Goal: Find contact information: Find contact information

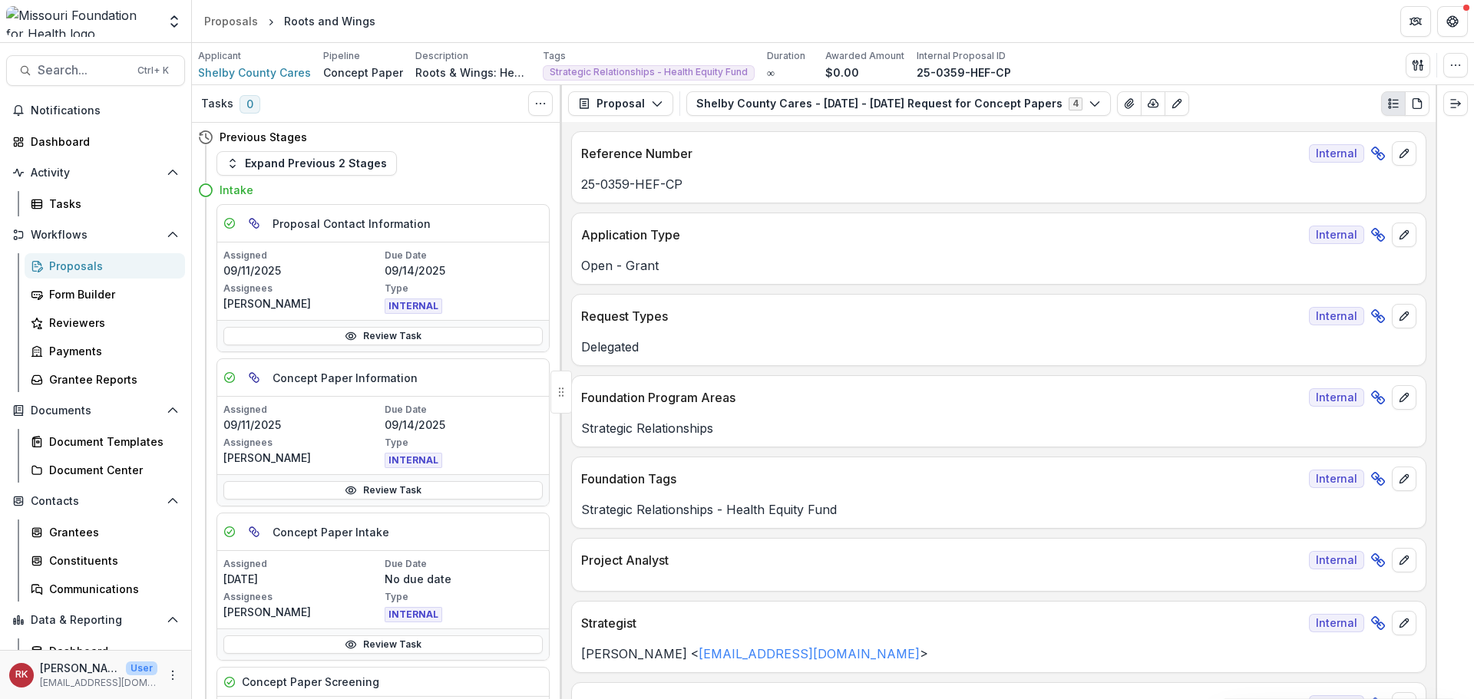
scroll to position [3866, 0]
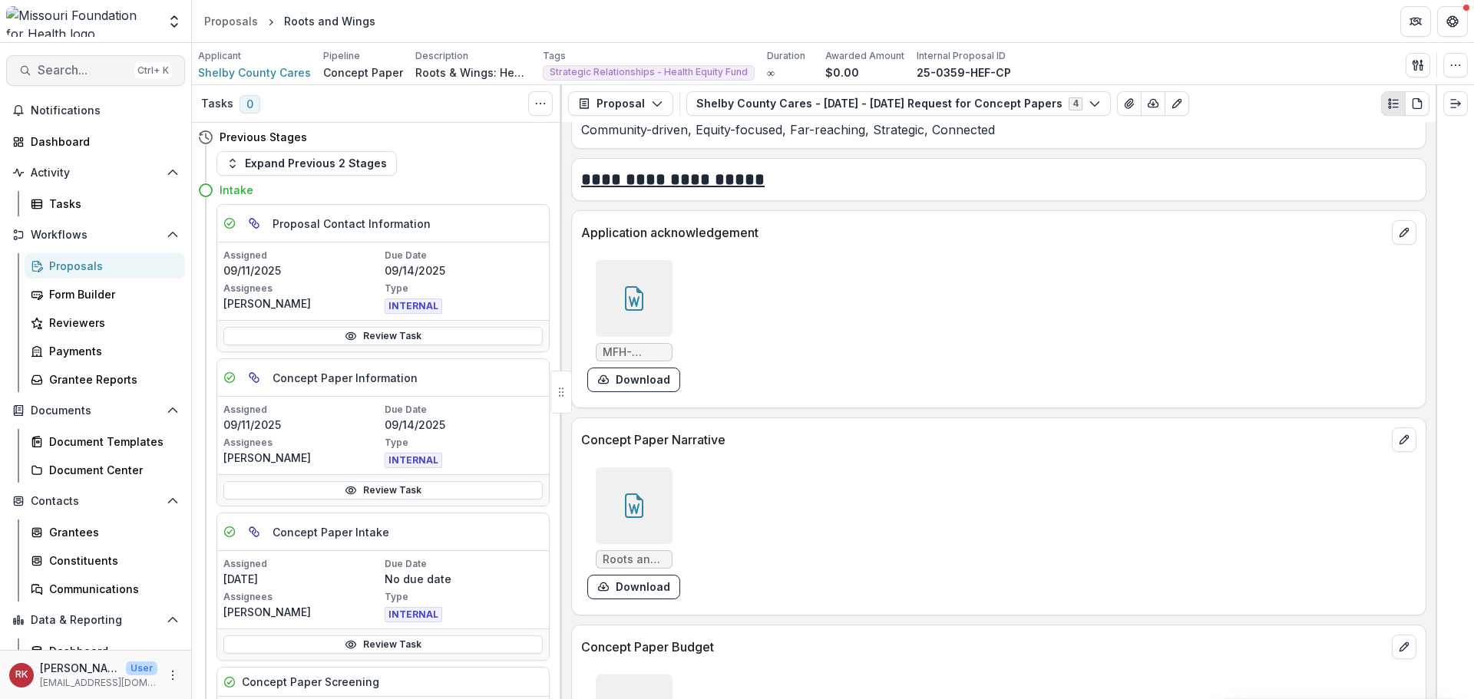
click at [59, 63] on span "Search..." at bounding box center [83, 70] width 91 height 15
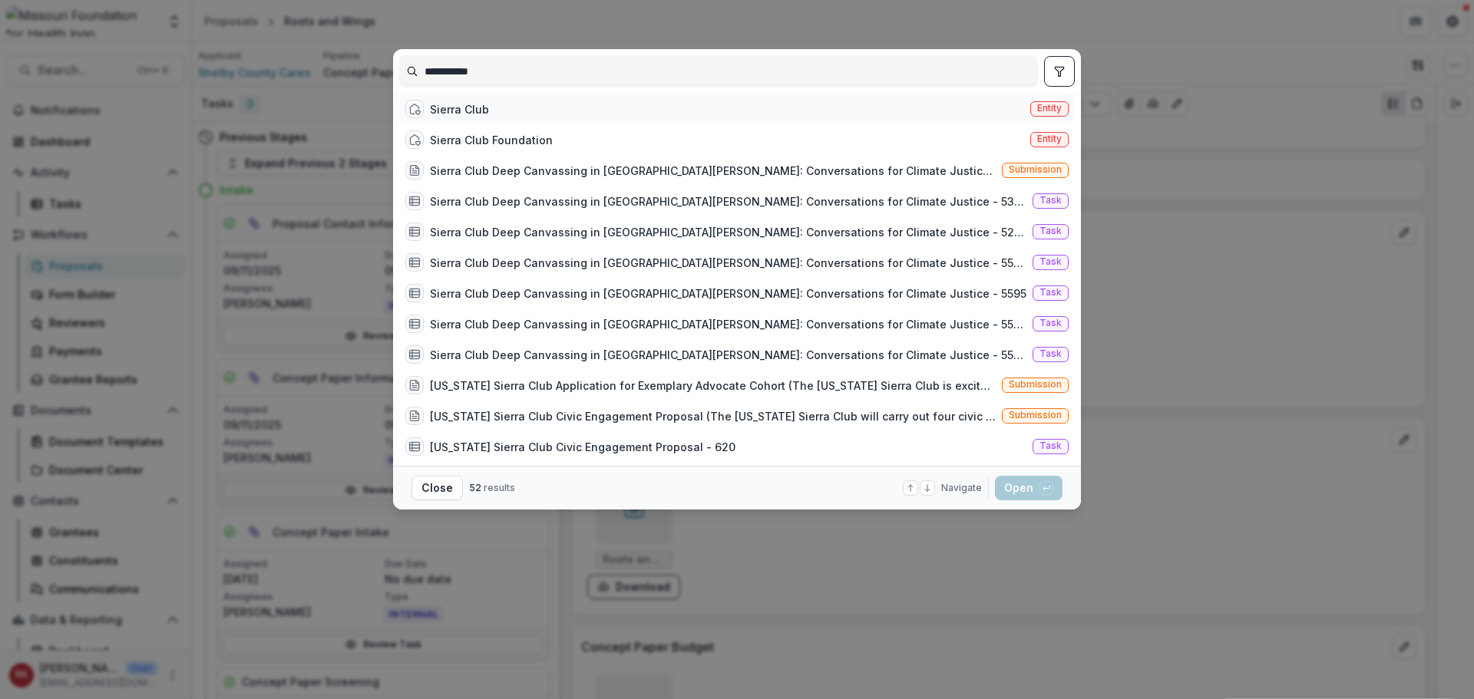
type input "**********"
click at [494, 119] on div "Sierra Club Entity" at bounding box center [737, 109] width 676 height 31
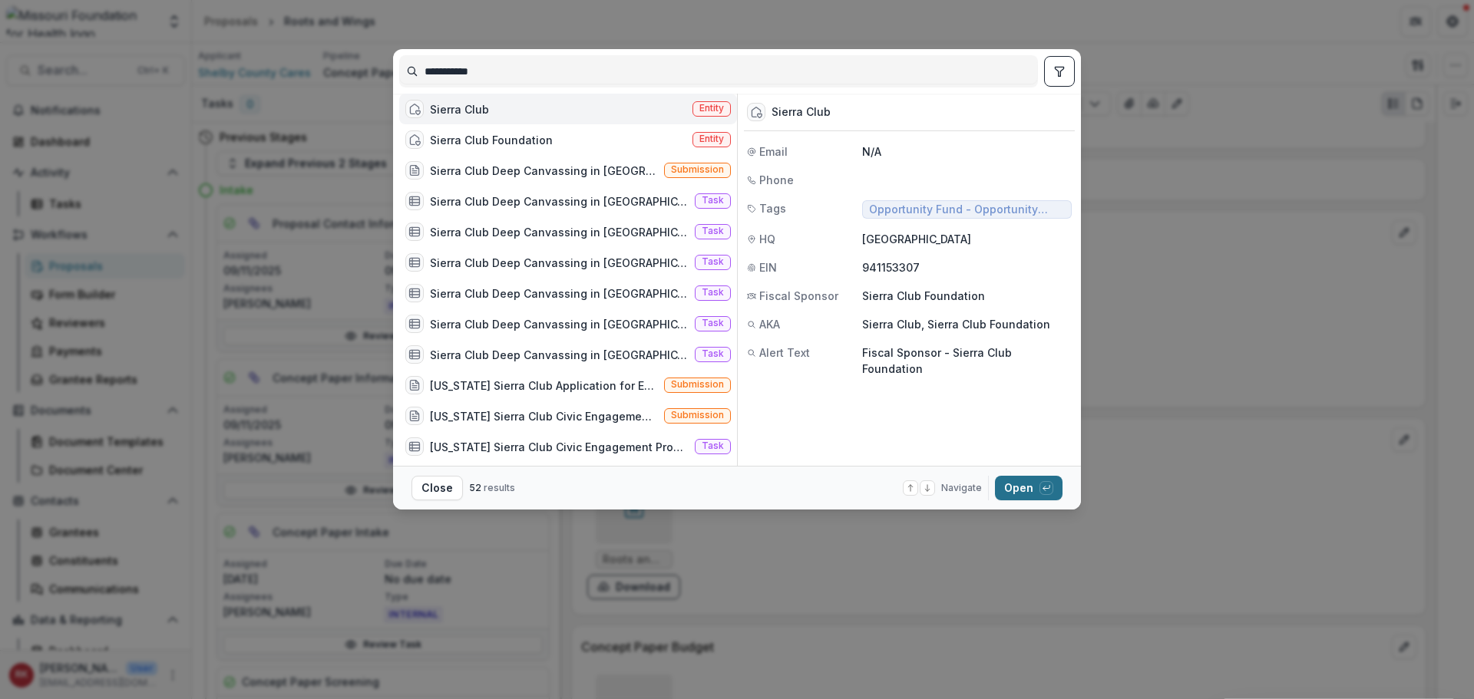
click at [1006, 487] on button "Open with enter key" at bounding box center [1029, 488] width 68 height 25
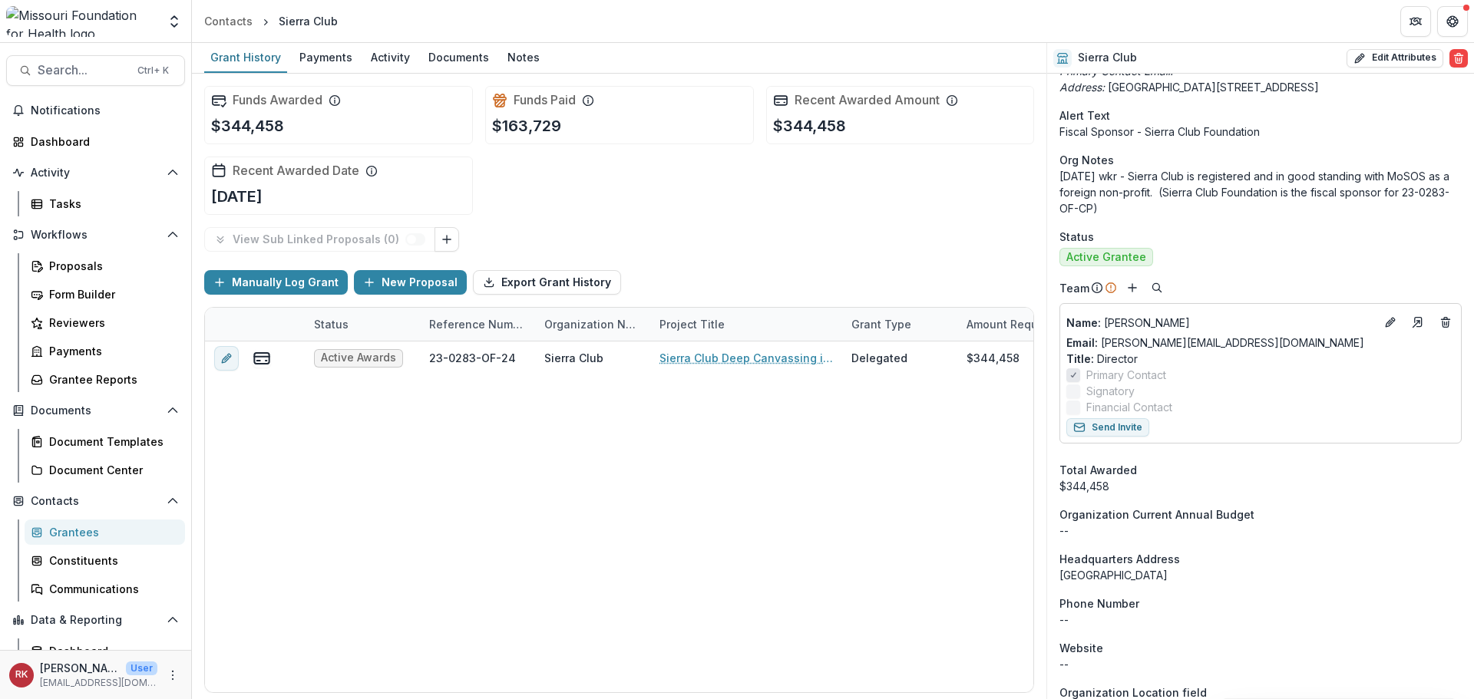
scroll to position [614, 0]
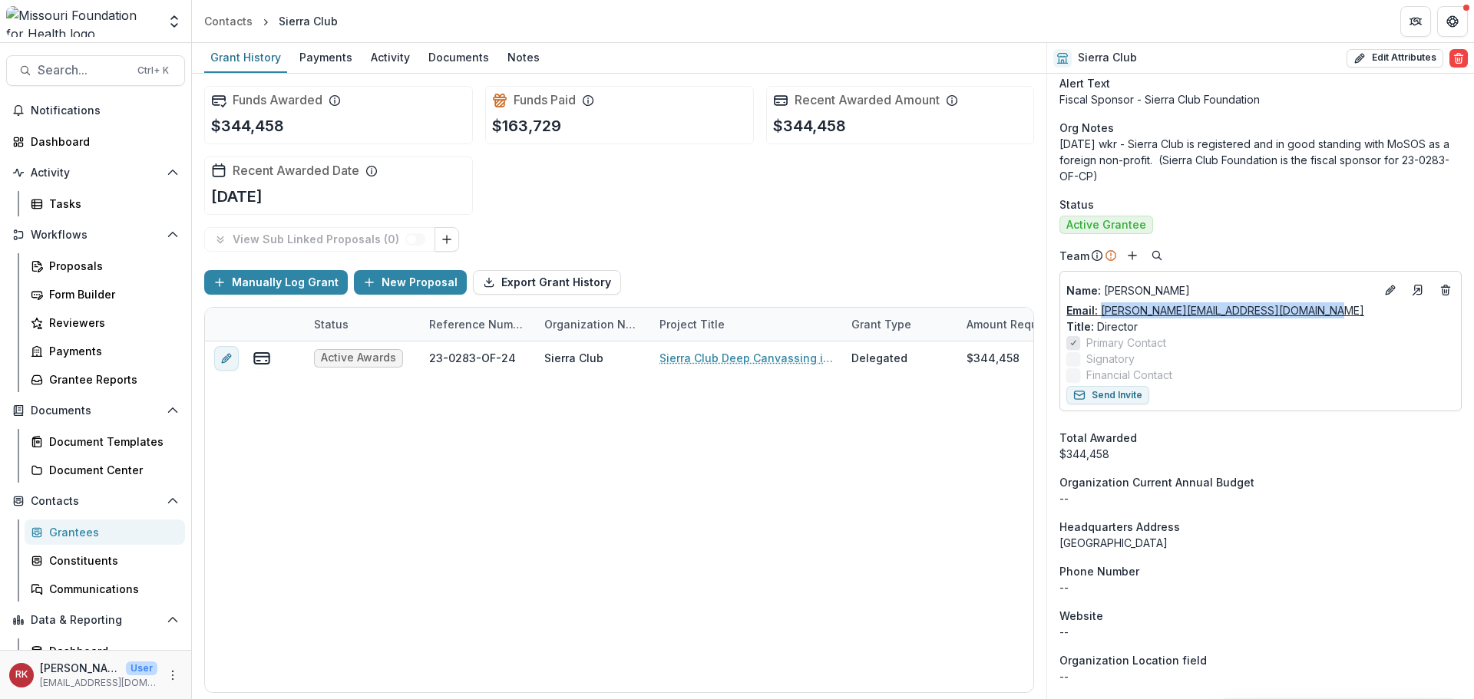
drag, startPoint x: 1341, startPoint y: 317, endPoint x: 1105, endPoint y: 312, distance: 235.7
click at [1102, 316] on div "Email: [PERSON_NAME][EMAIL_ADDRESS][DOMAIN_NAME]" at bounding box center [1260, 310] width 388 height 16
copy link "[PERSON_NAME][EMAIL_ADDRESS][DOMAIN_NAME]"
click at [88, 61] on button "Search... Ctrl + K" at bounding box center [95, 70] width 179 height 31
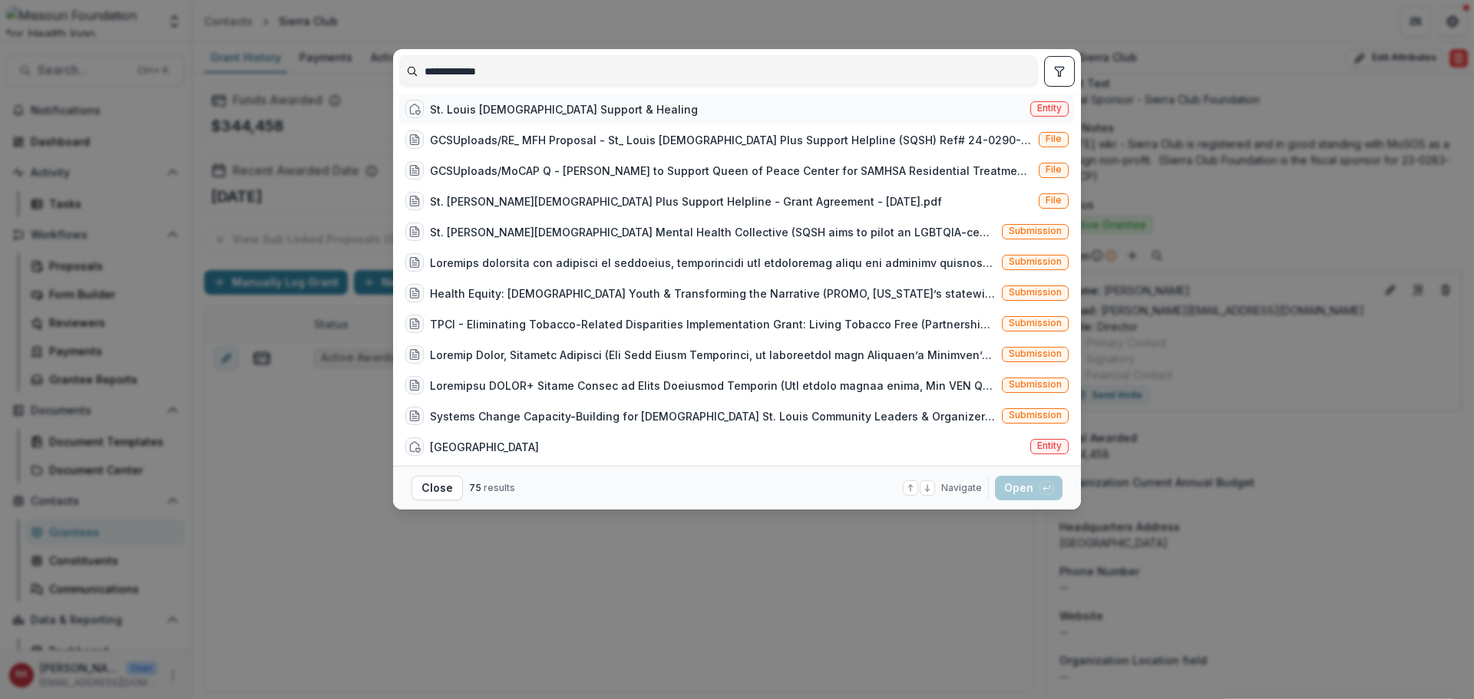
type input "**********"
click at [570, 113] on div "St. Louis [DEMOGRAPHIC_DATA] Support & Healing" at bounding box center [564, 109] width 268 height 16
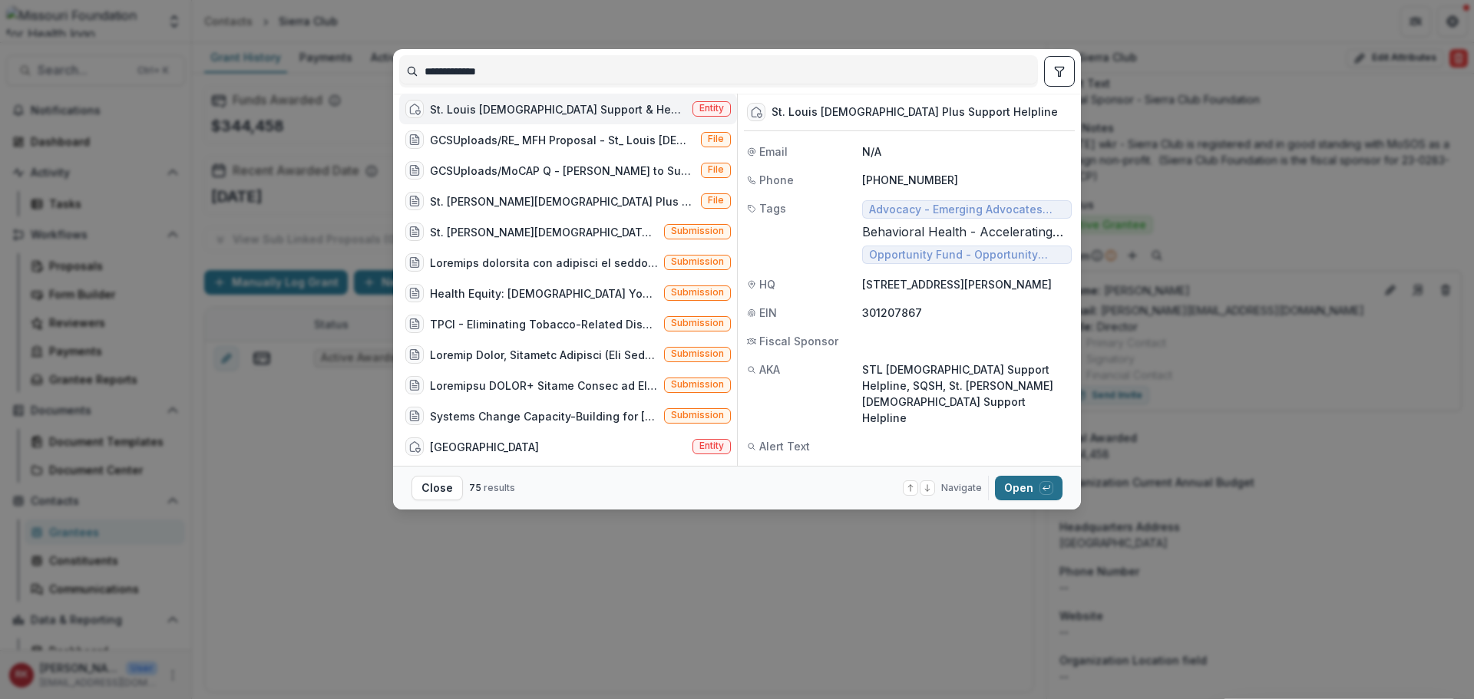
click at [1016, 484] on button "Open with enter key" at bounding box center [1029, 488] width 68 height 25
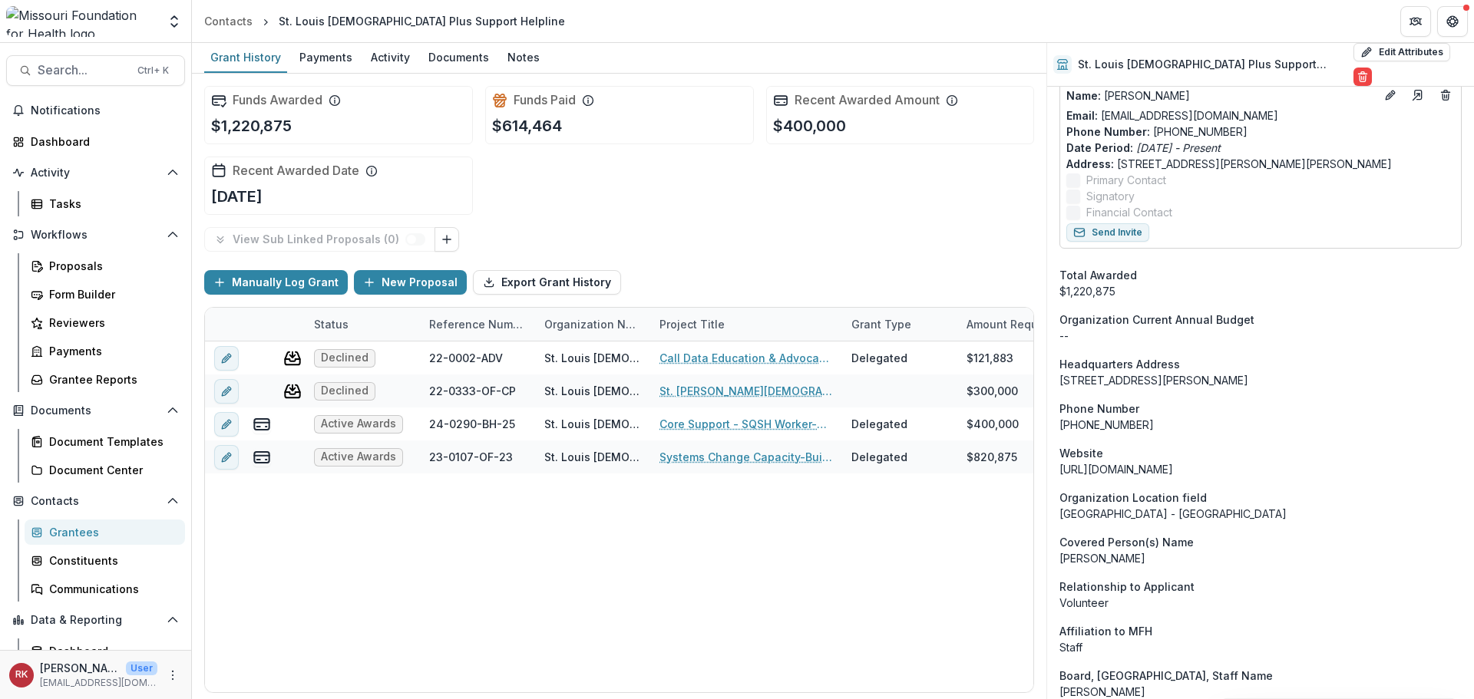
scroll to position [1075, 0]
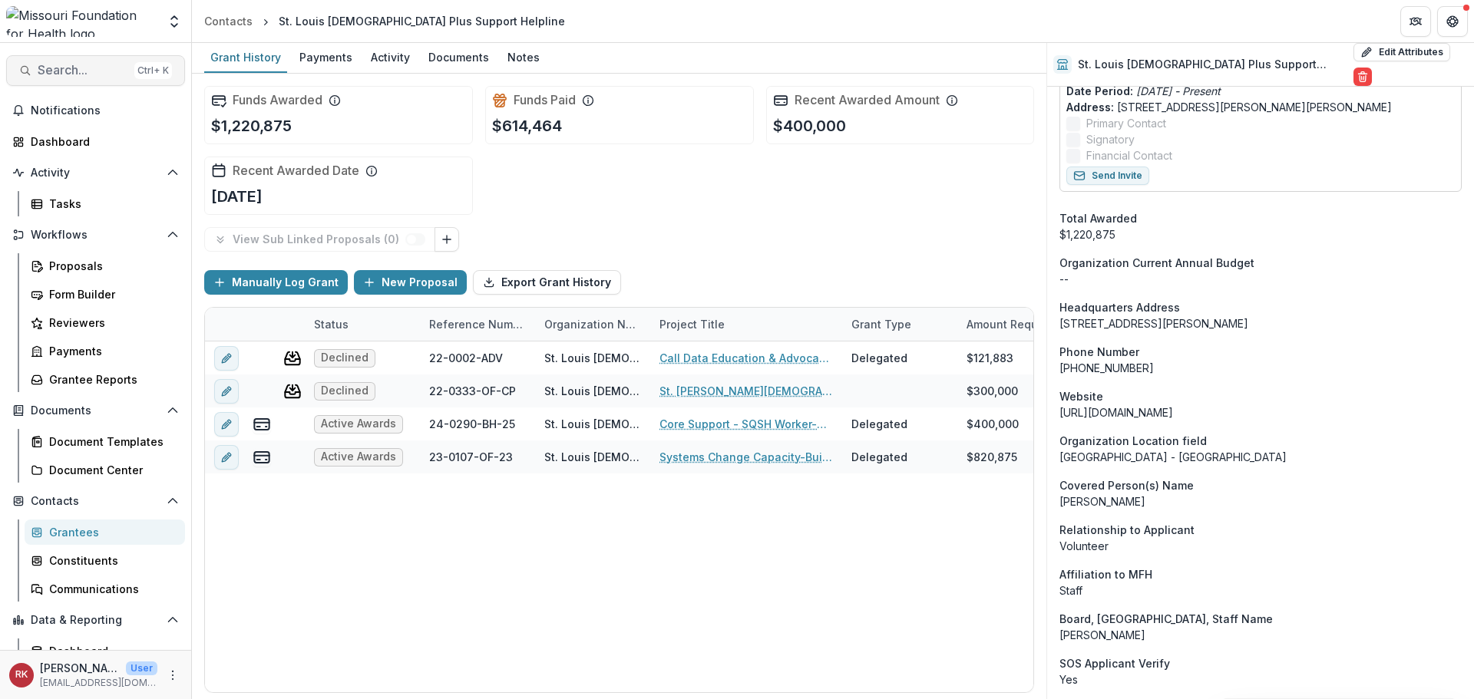
click at [107, 62] on button "Search... Ctrl + K" at bounding box center [95, 70] width 179 height 31
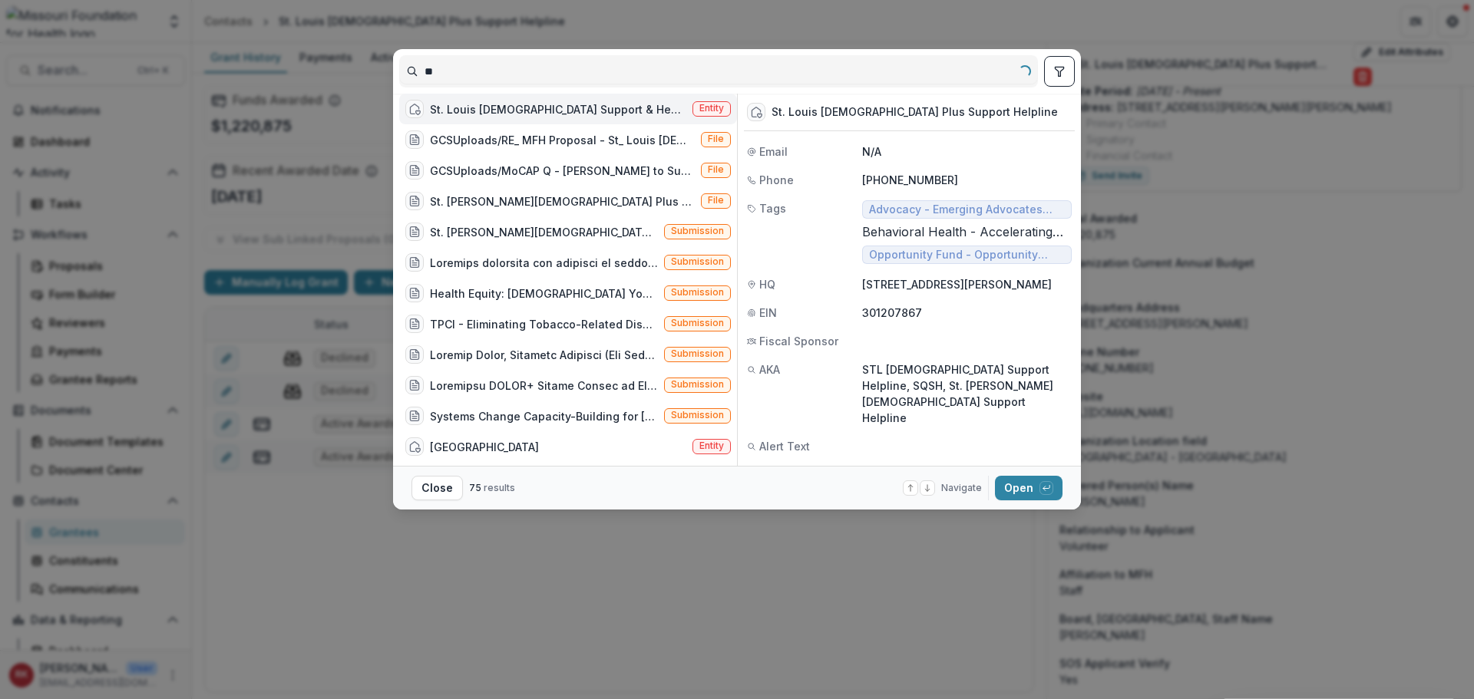
type input "*"
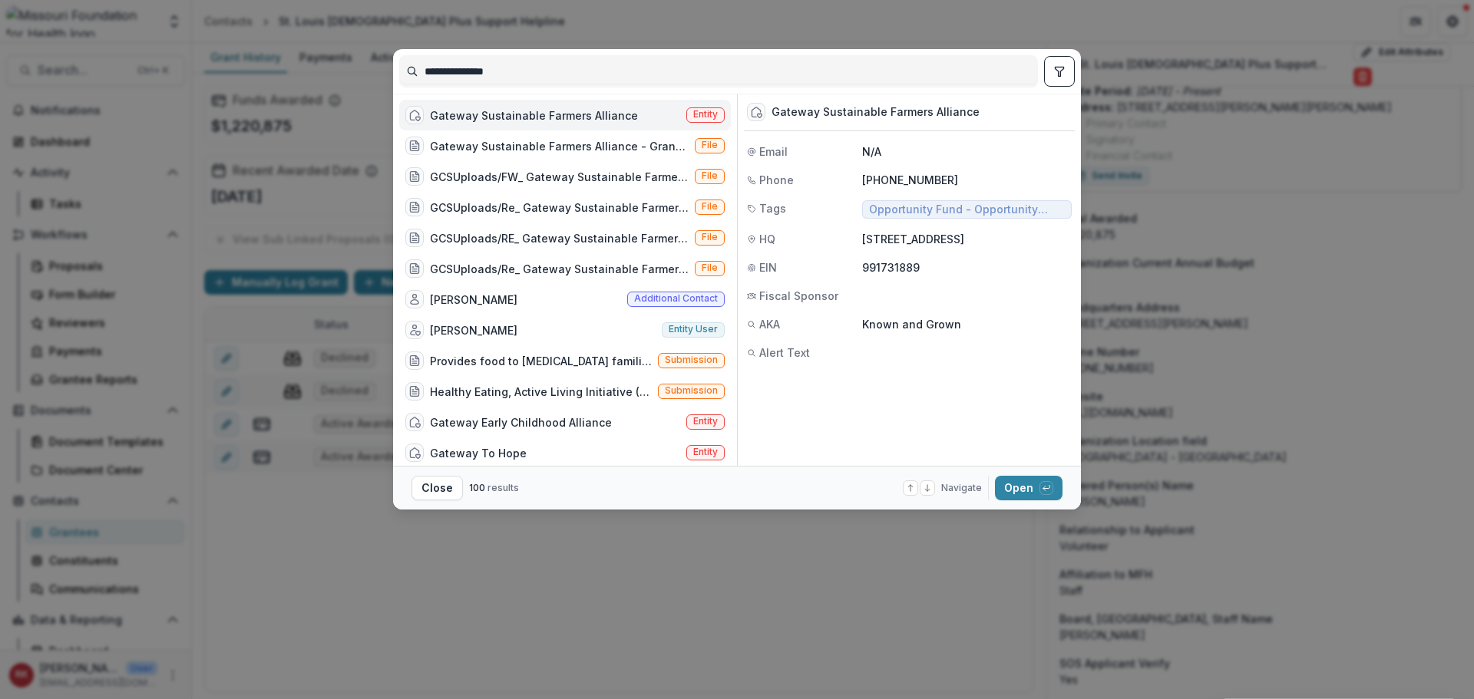
type input "**********"
click at [508, 122] on div "Gateway Sustainable Farmers Alliance" at bounding box center [534, 115] width 208 height 16
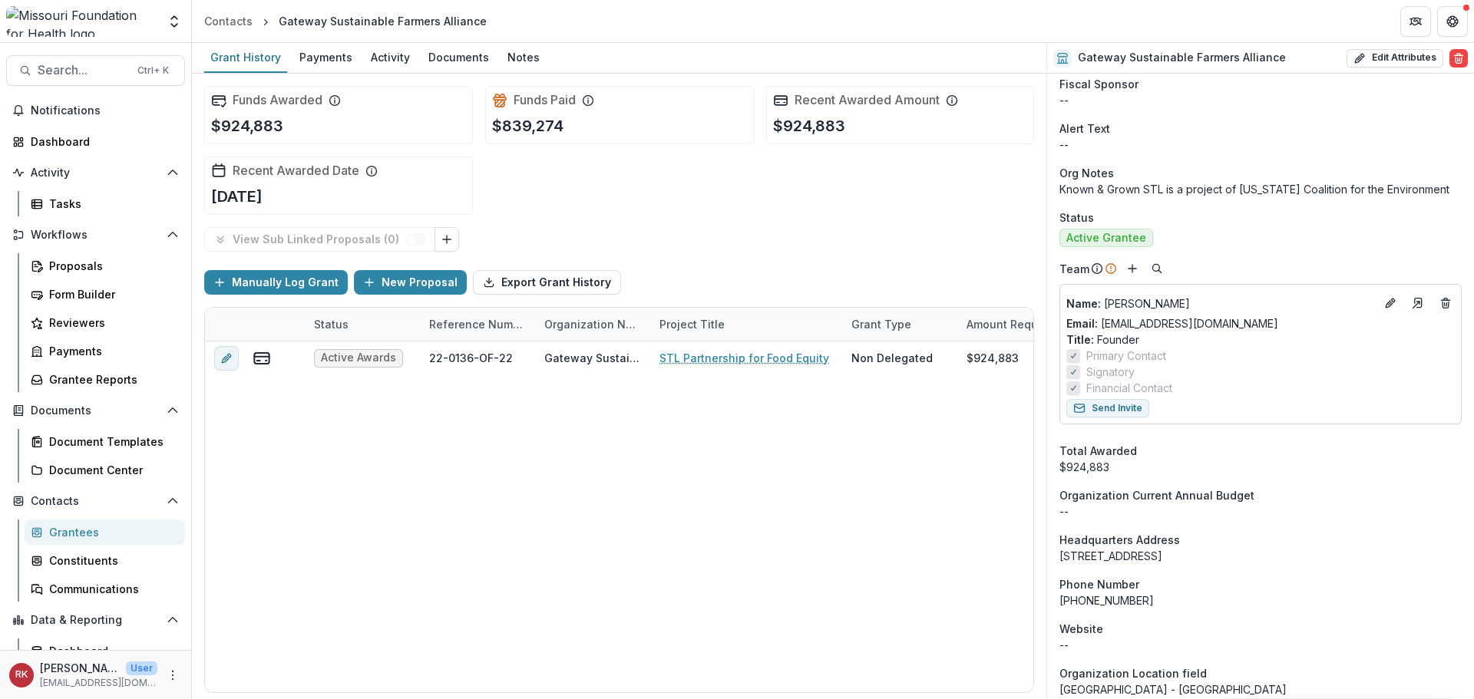
scroll to position [461, 0]
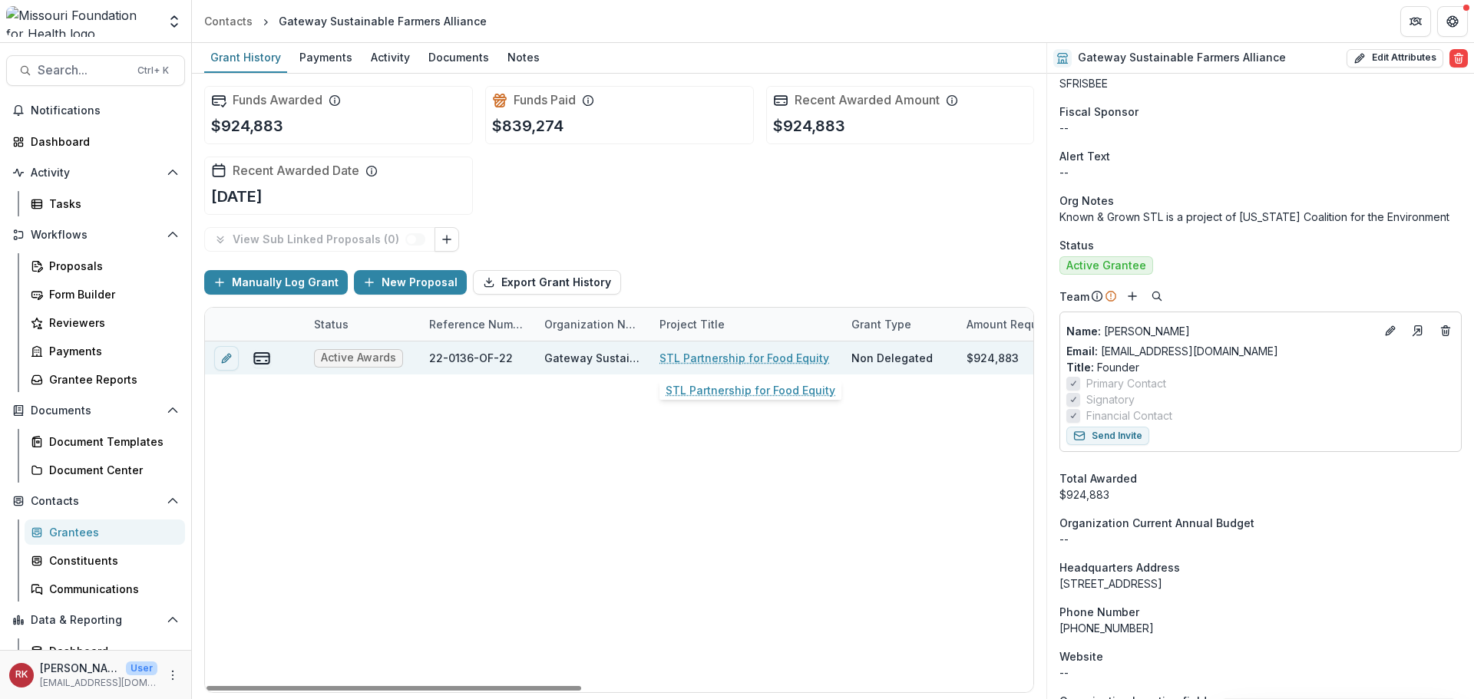
click at [734, 354] on link "STL Partnership for Food Equity" at bounding box center [744, 358] width 170 height 16
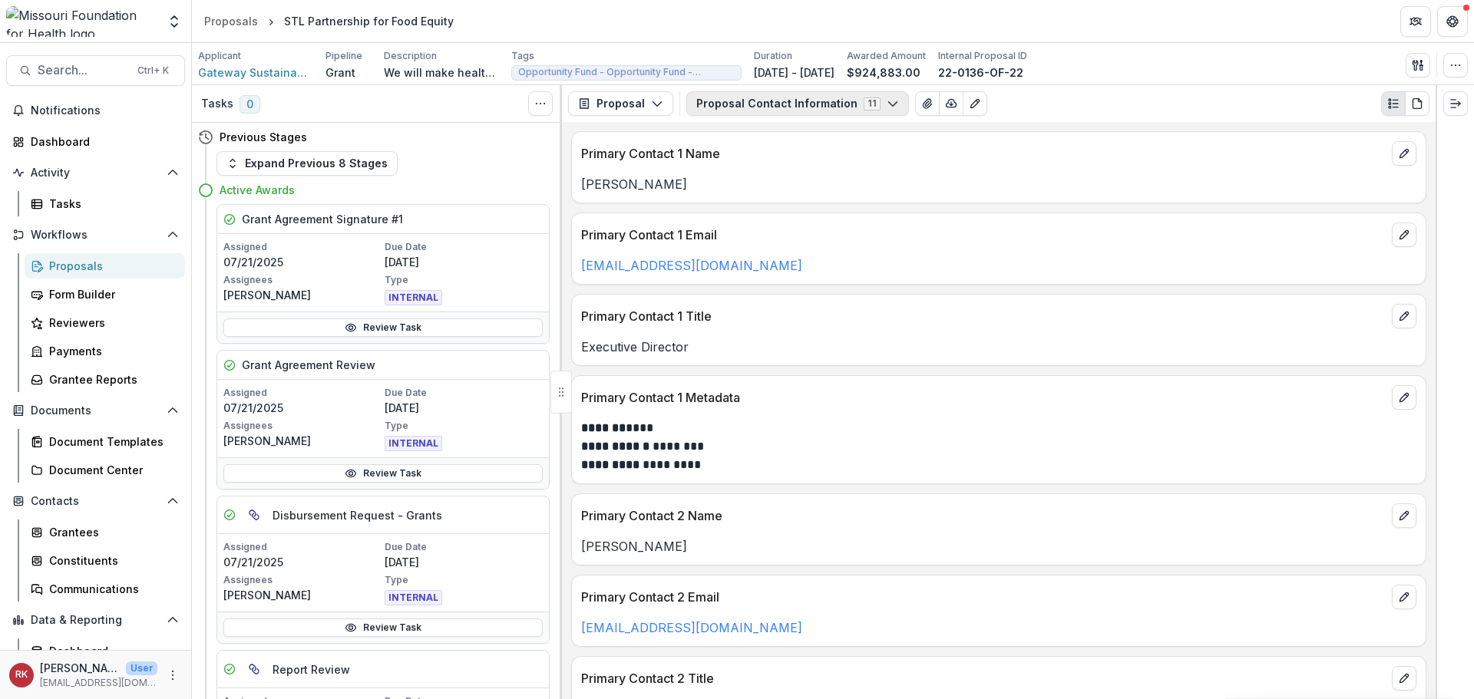
click at [757, 109] on button "Proposal Contact Information 11" at bounding box center [797, 103] width 223 height 25
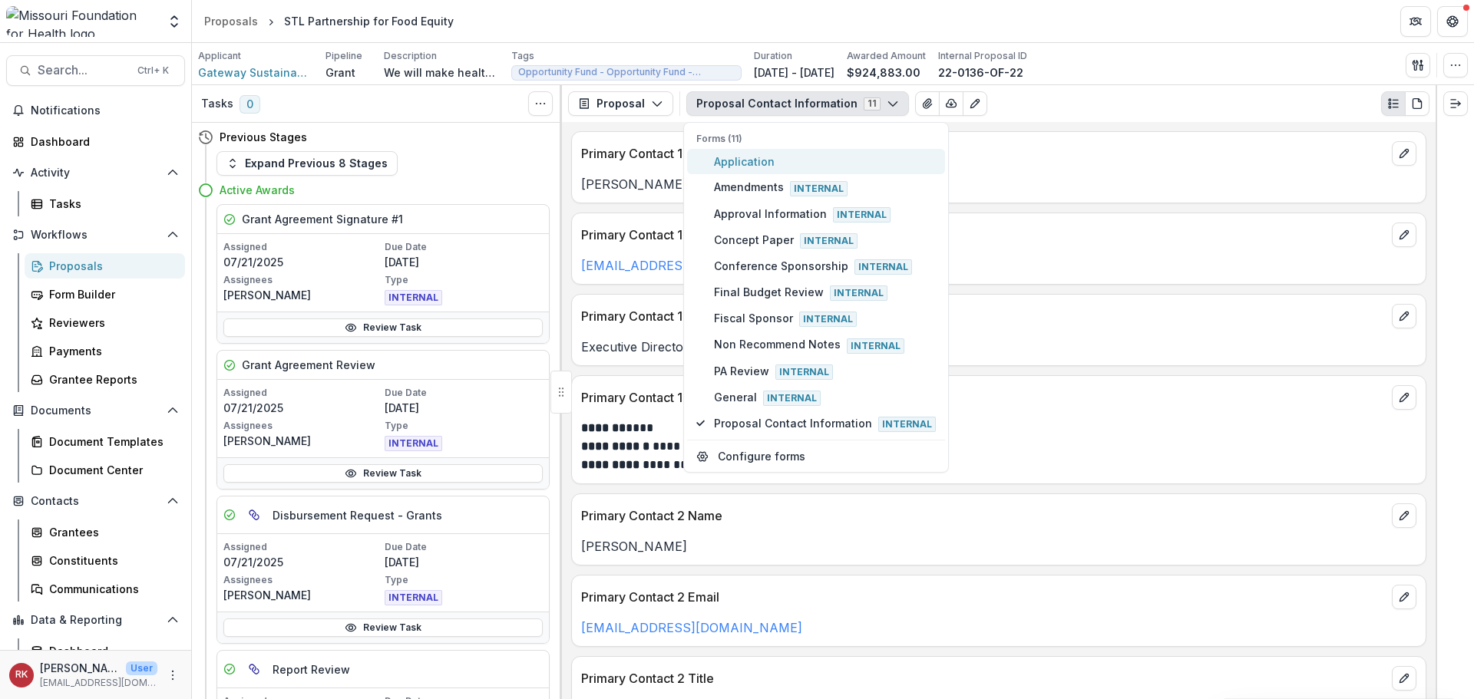
click at [735, 160] on span "Application" at bounding box center [825, 162] width 222 height 16
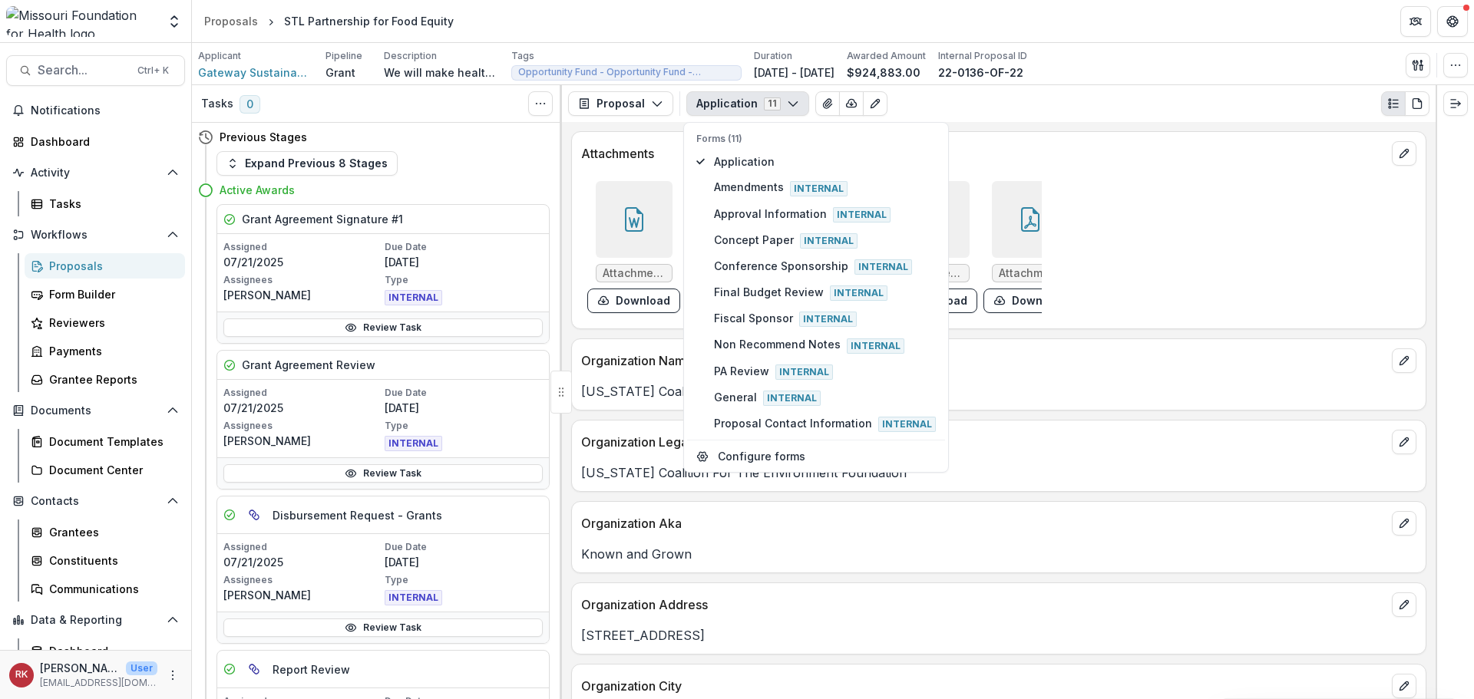
click at [614, 401] on p "[US_STATE] Coalition For The Environment Foundation" at bounding box center [998, 391] width 835 height 18
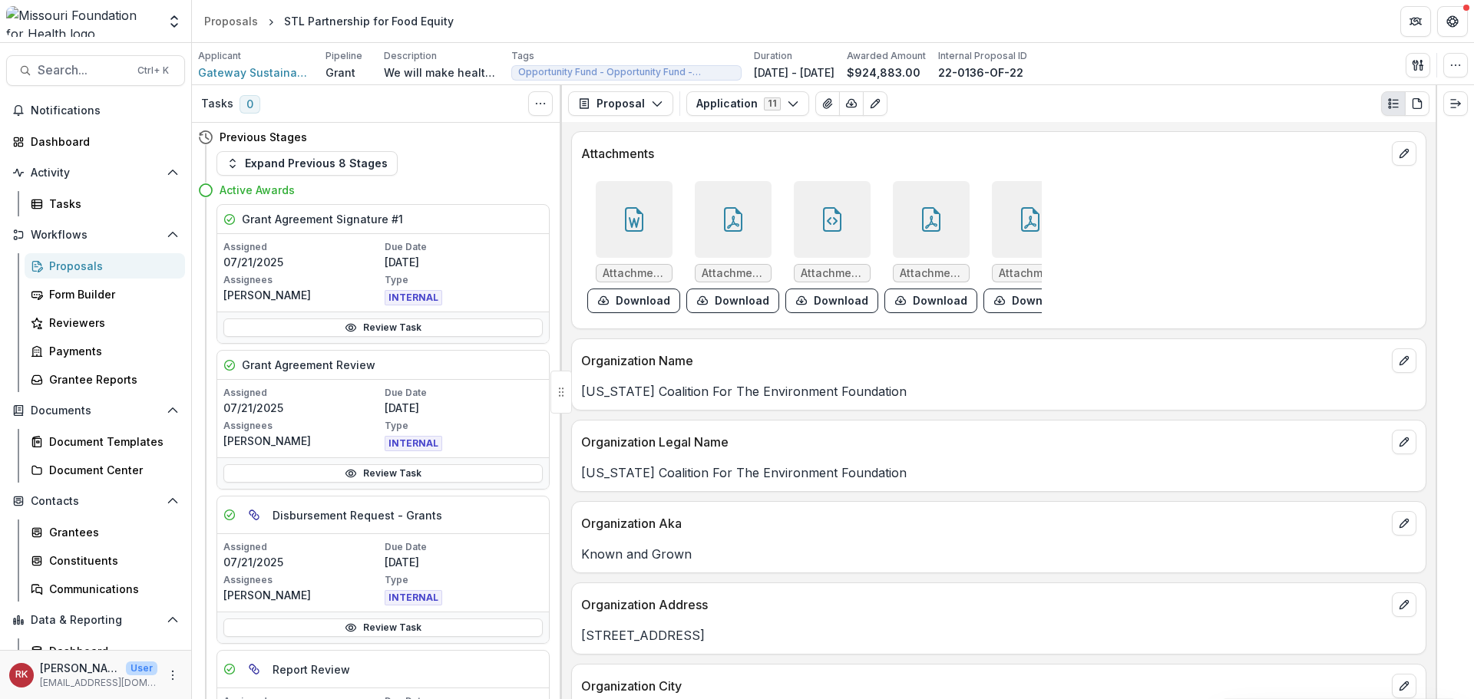
click at [631, 234] on div at bounding box center [634, 219] width 77 height 77
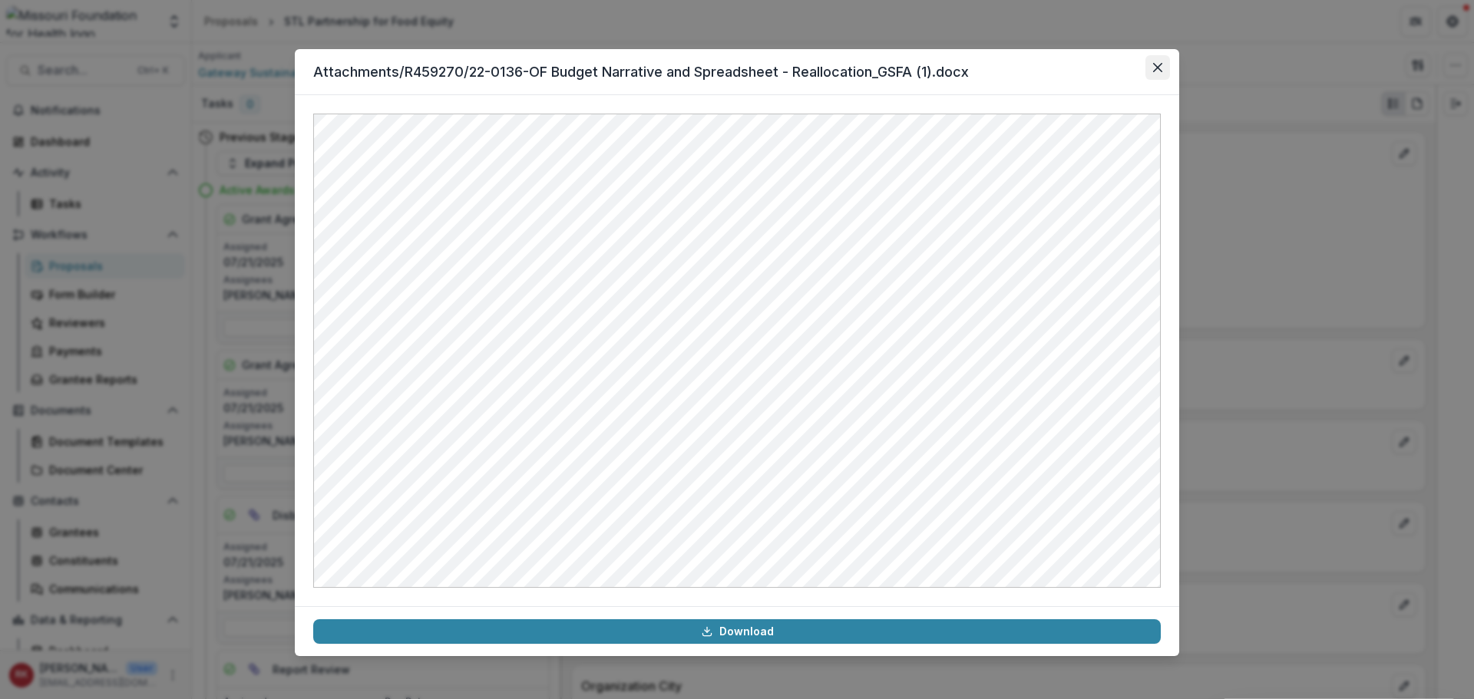
click at [1164, 68] on button "Close" at bounding box center [1157, 67] width 25 height 25
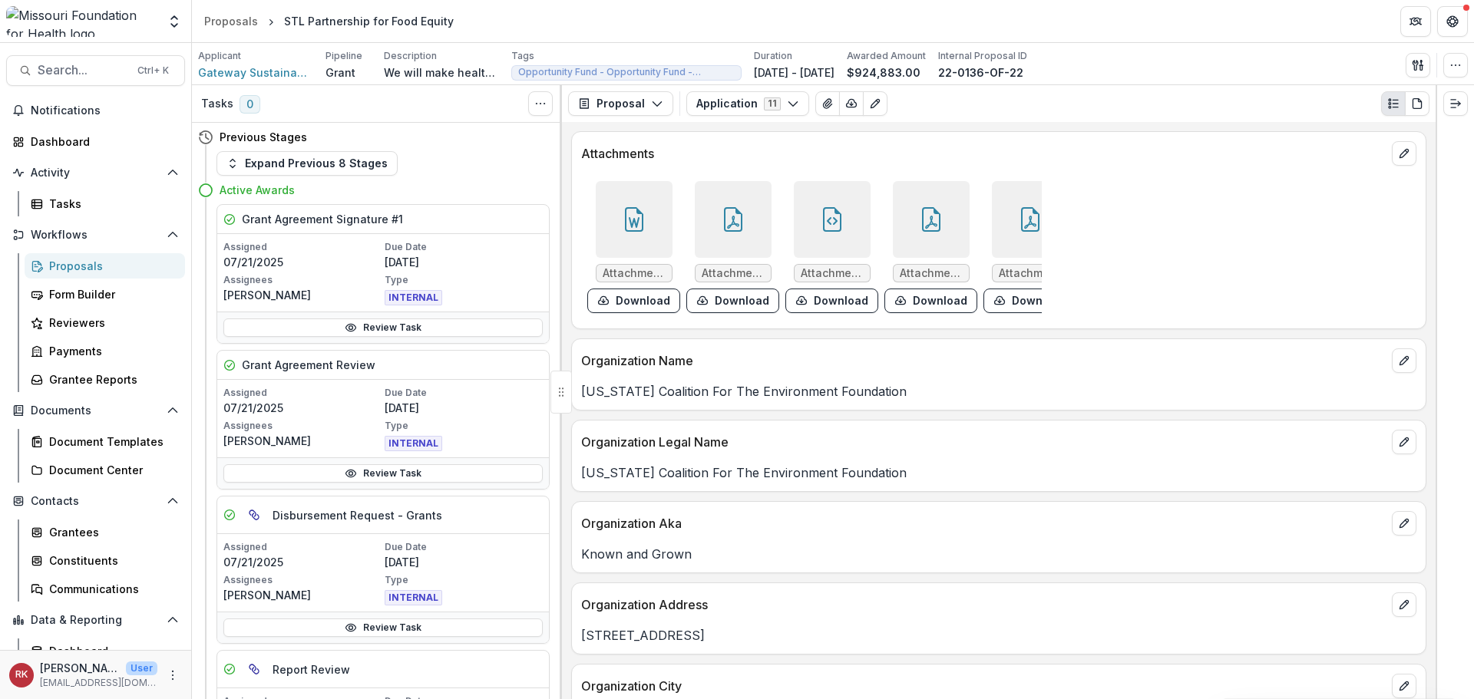
click at [704, 205] on div at bounding box center [733, 219] width 77 height 77
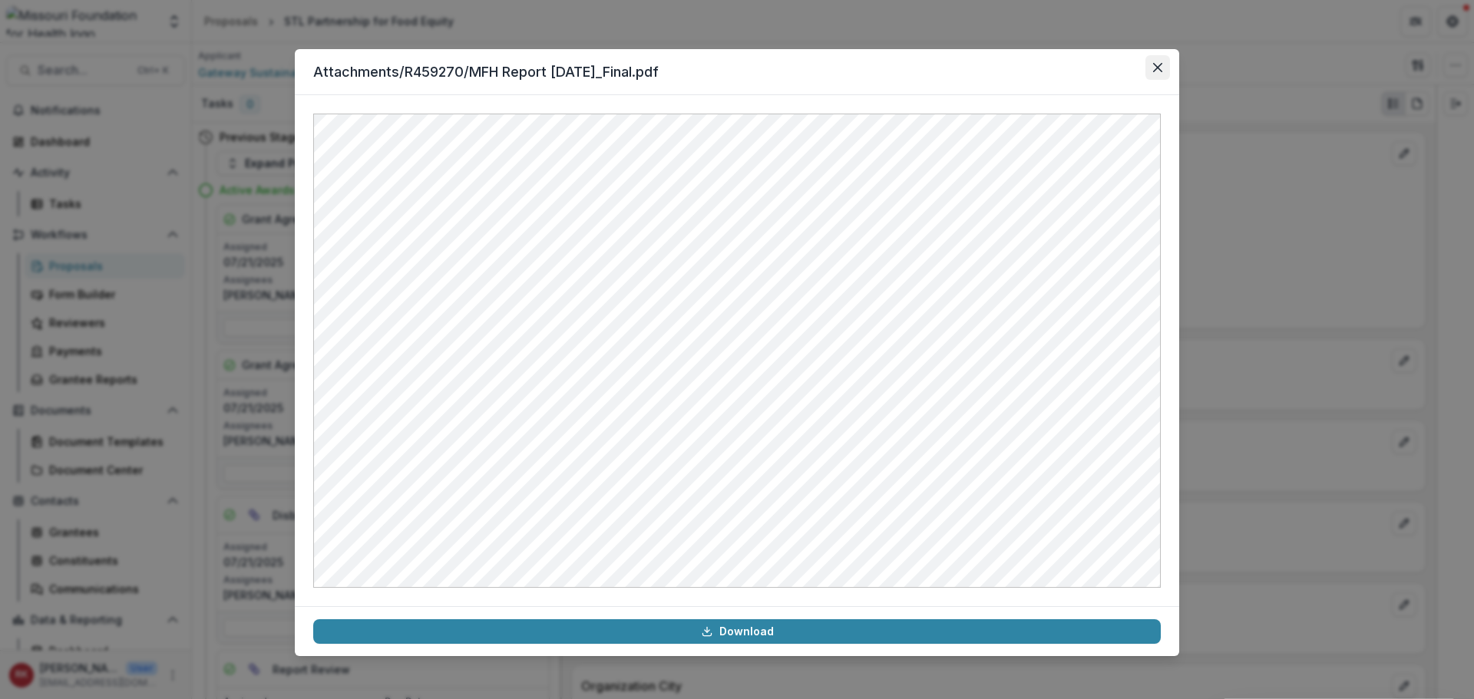
click at [1158, 64] on icon "Close" at bounding box center [1157, 67] width 9 height 9
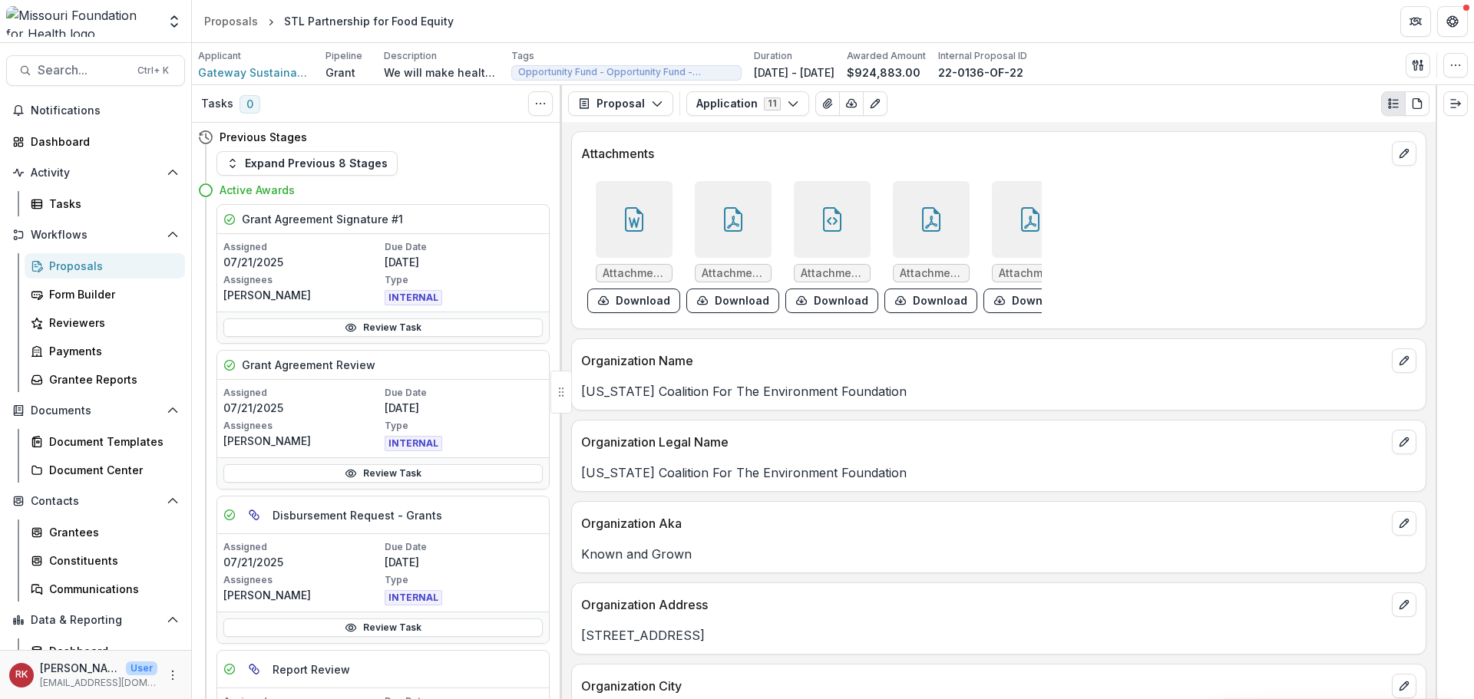
click at [838, 226] on div at bounding box center [832, 219] width 77 height 77
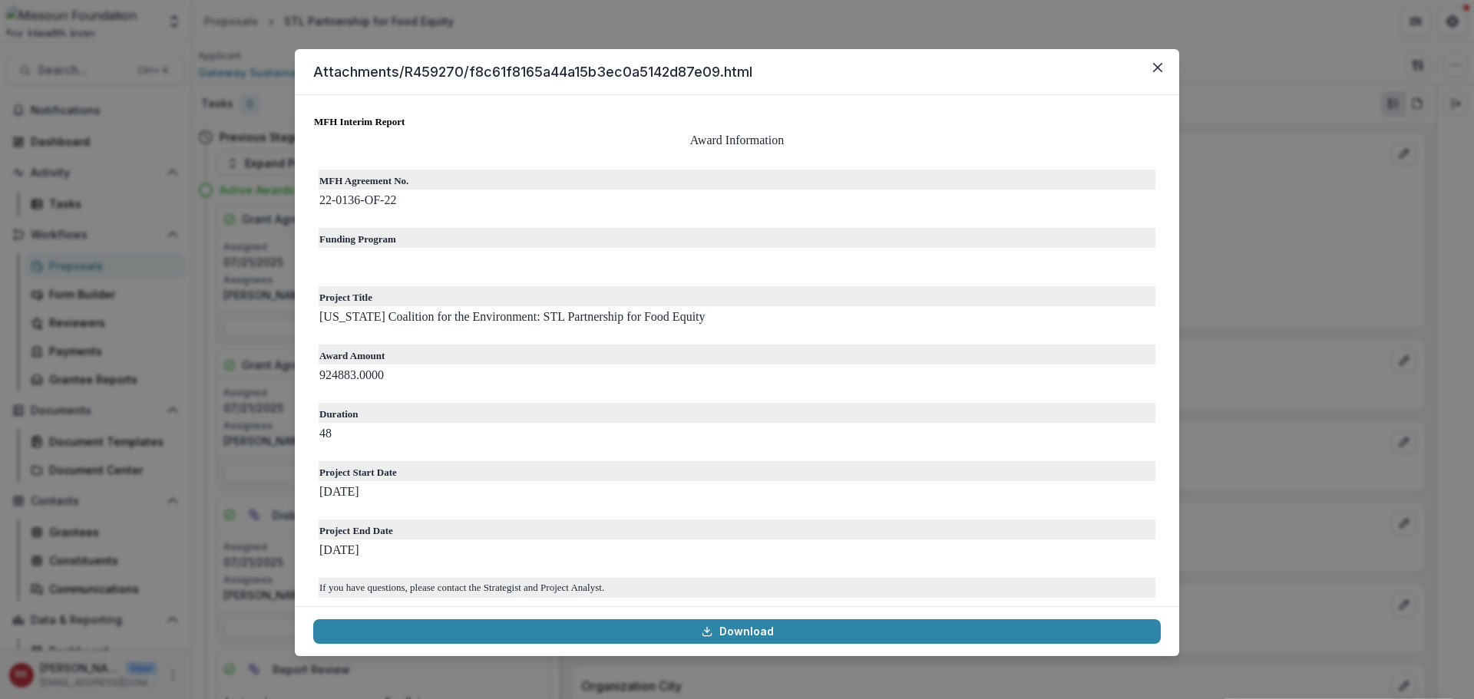
scroll to position [154, 0]
click at [1155, 64] on icon "Close" at bounding box center [1157, 67] width 9 height 9
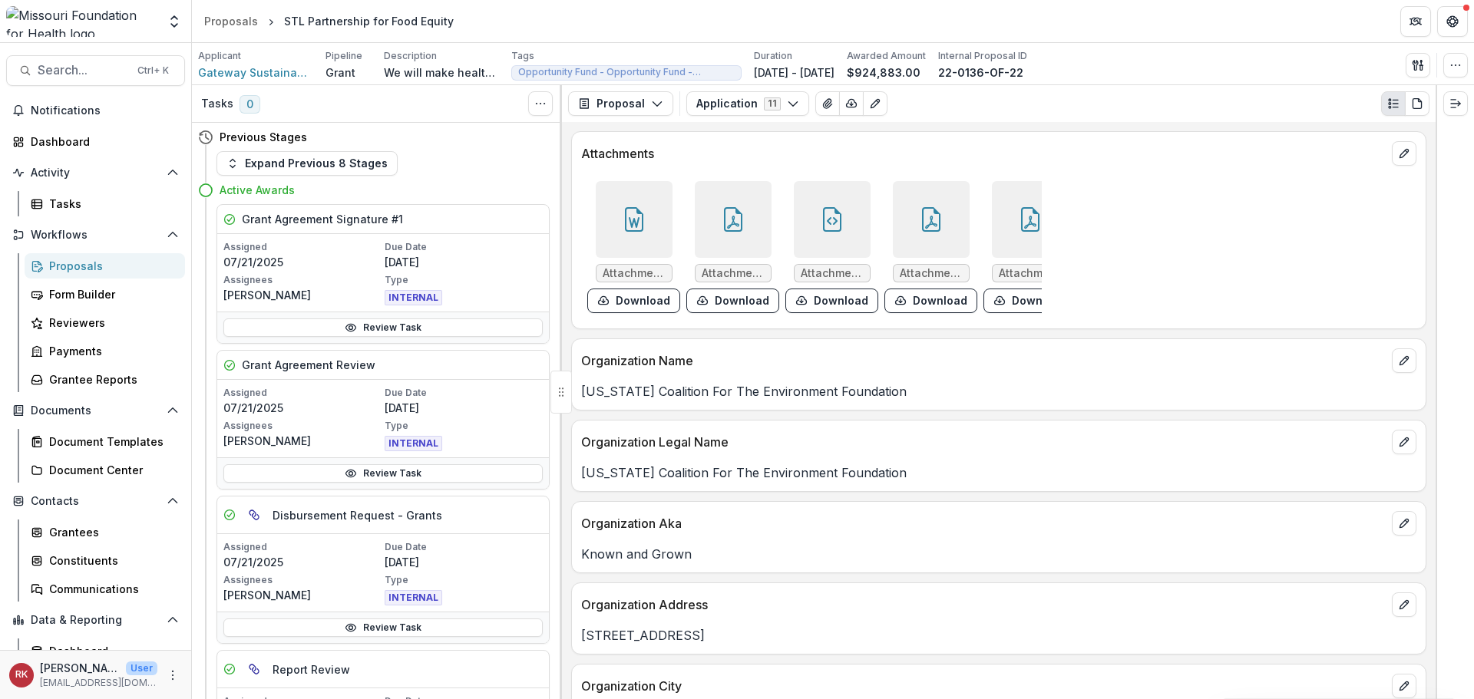
click at [919, 223] on icon at bounding box center [931, 219] width 25 height 25
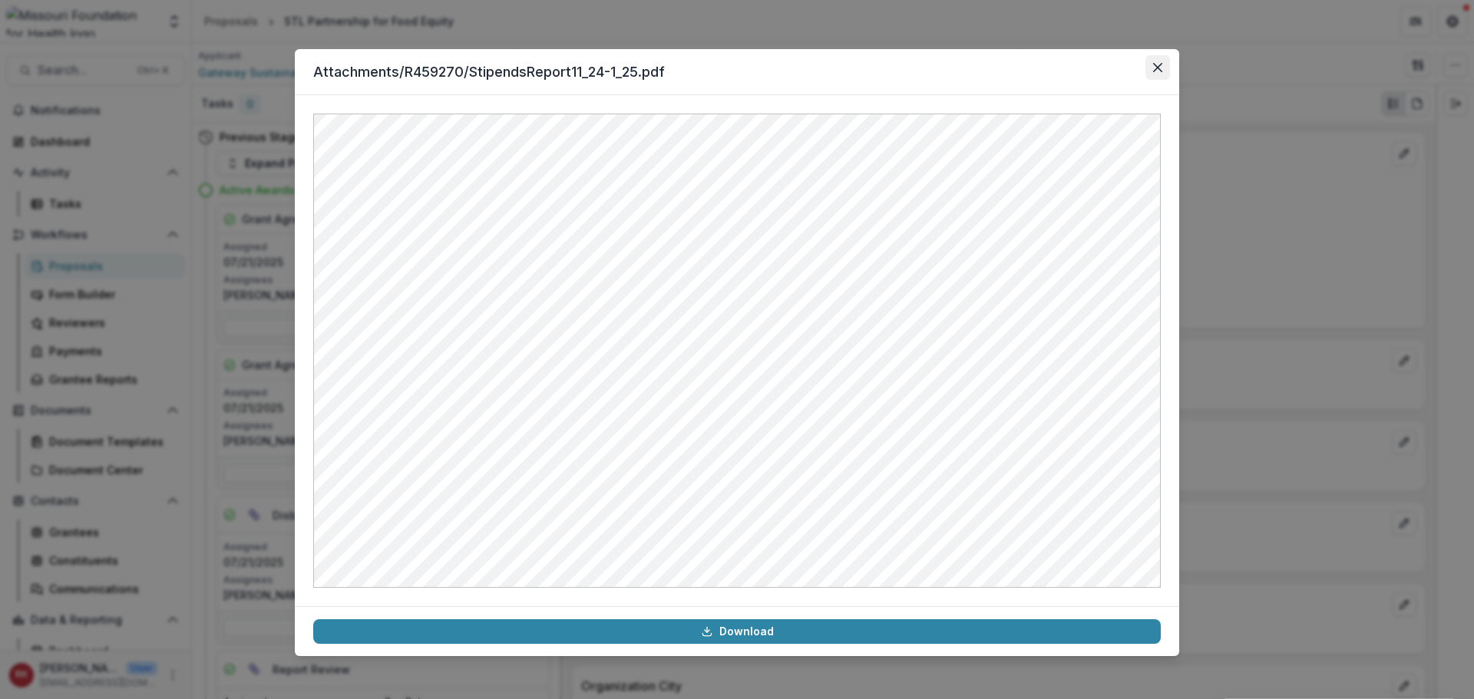
click at [1159, 61] on button "Close" at bounding box center [1157, 67] width 25 height 25
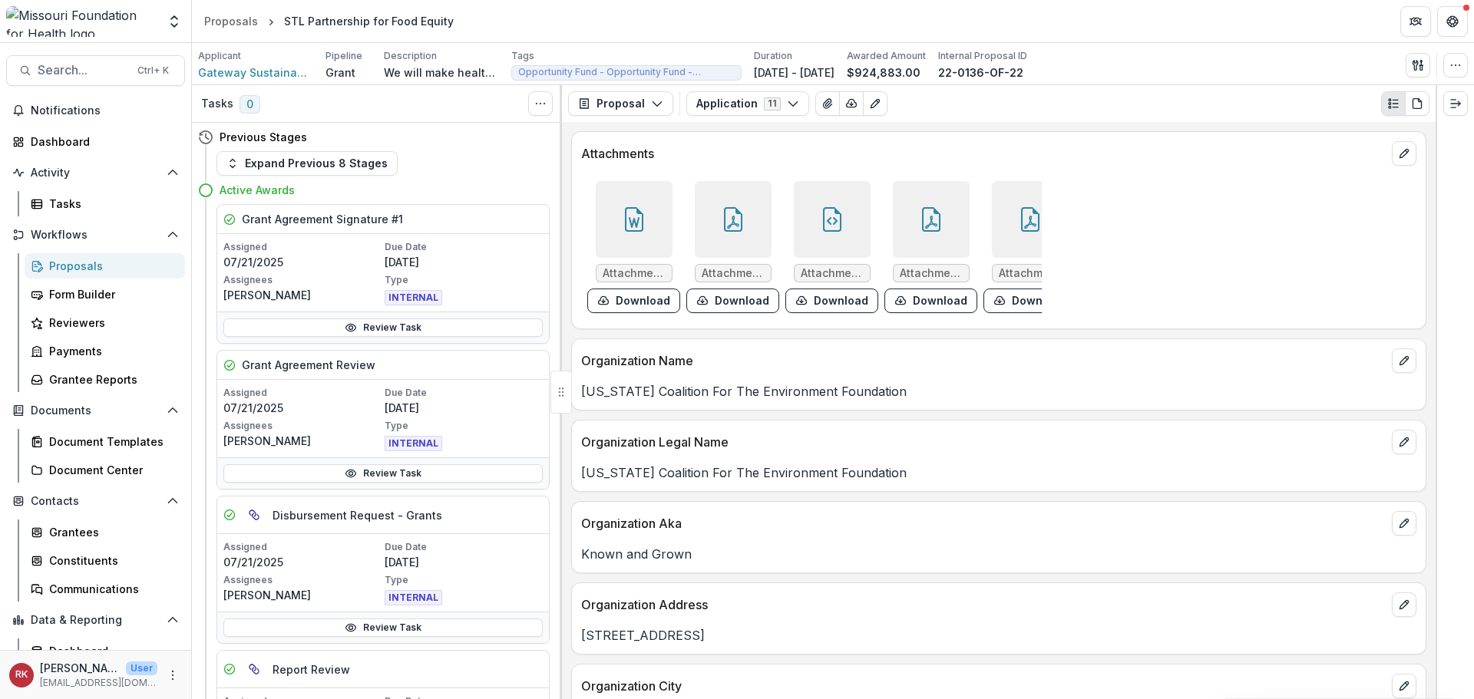
click at [936, 214] on div at bounding box center [931, 219] width 77 height 77
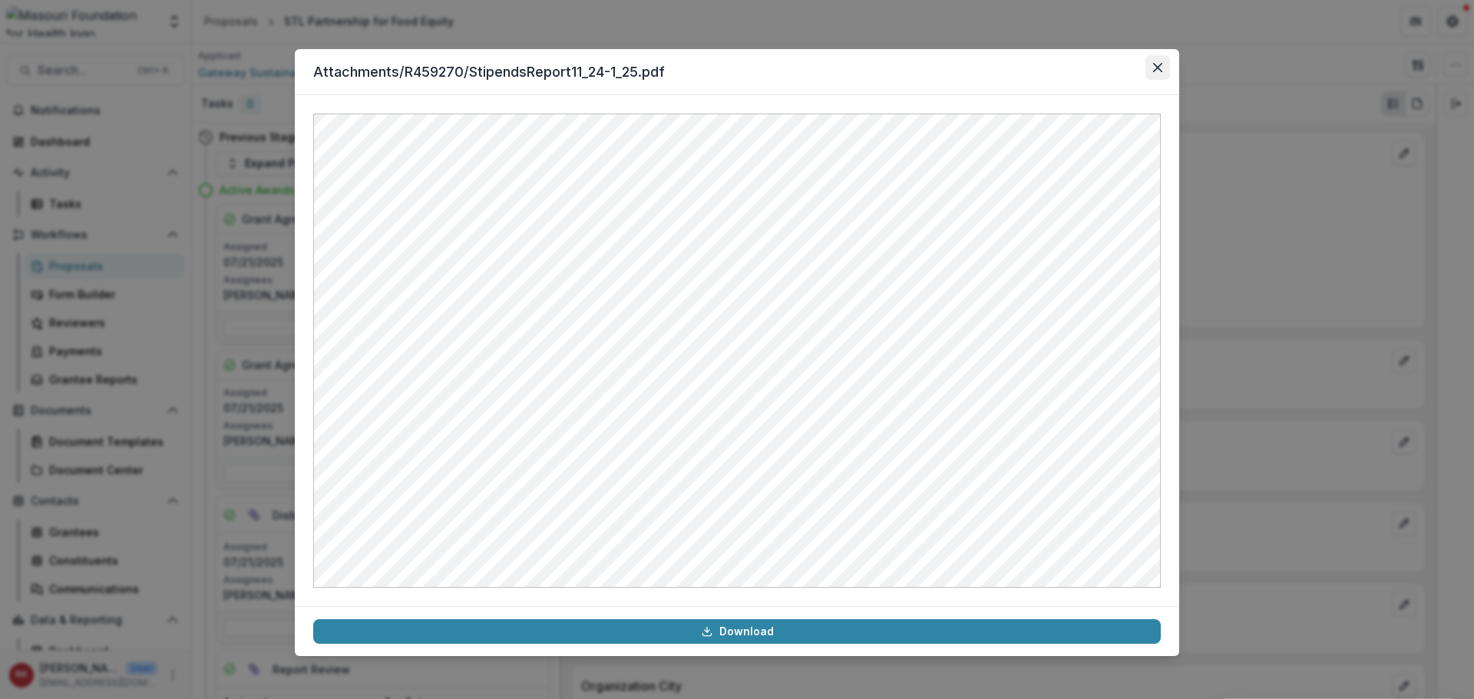
click at [1157, 67] on icon "Close" at bounding box center [1157, 67] width 9 height 9
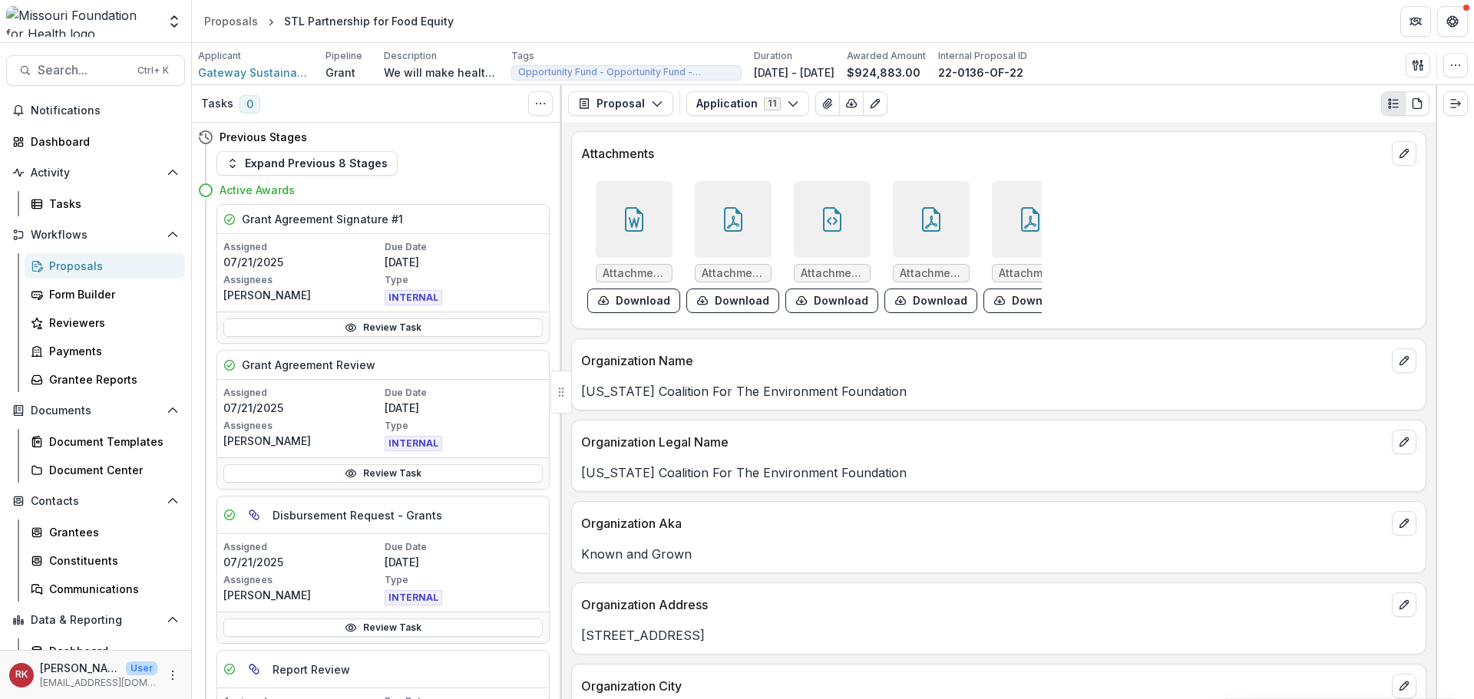
click at [1024, 228] on icon at bounding box center [1030, 222] width 12 height 13
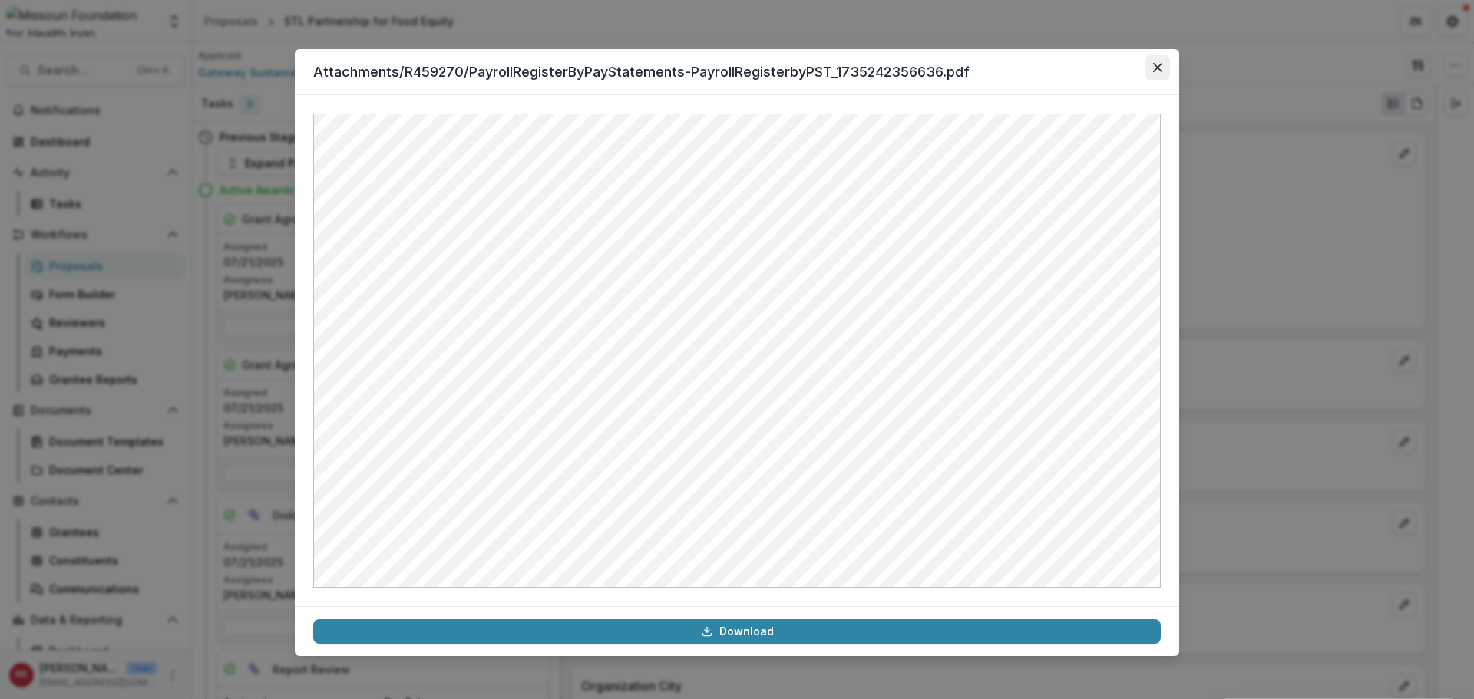
click at [1152, 67] on button "Close" at bounding box center [1157, 67] width 25 height 25
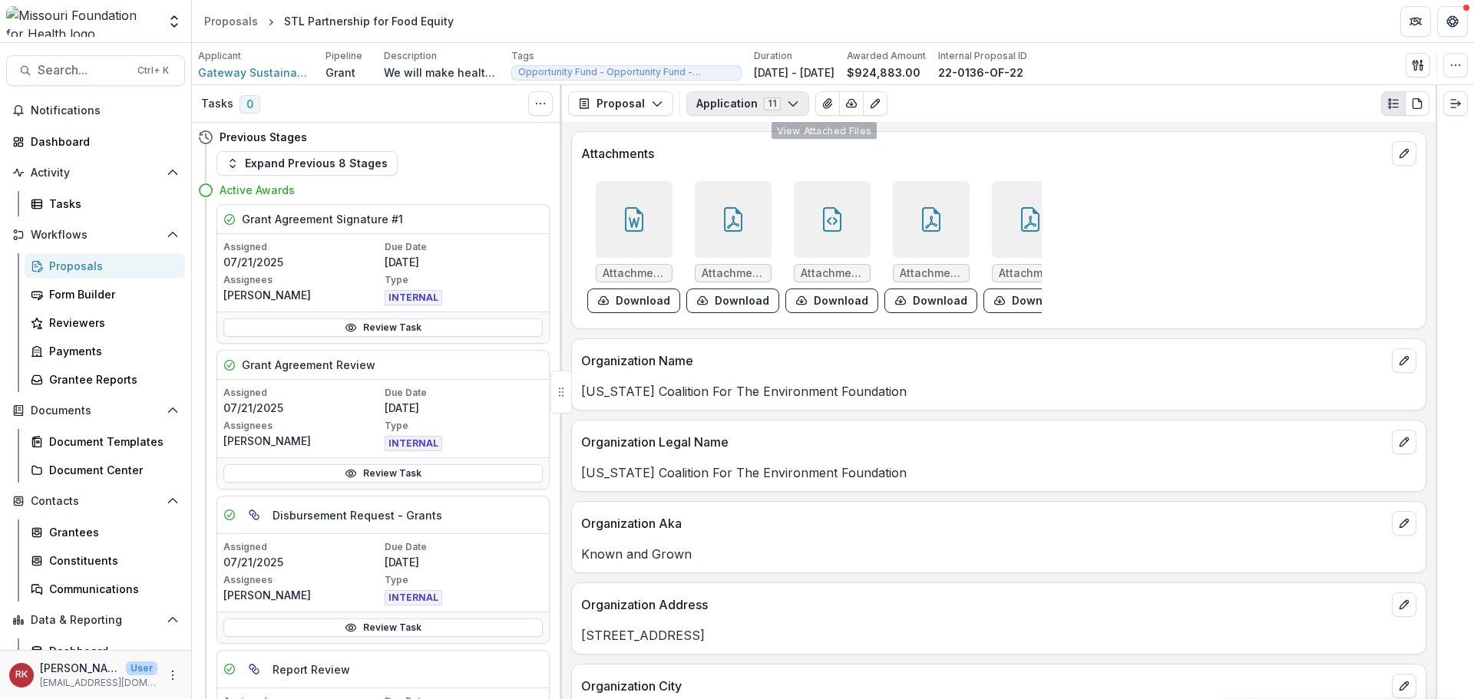
click at [759, 99] on button "Application 11" at bounding box center [747, 103] width 123 height 25
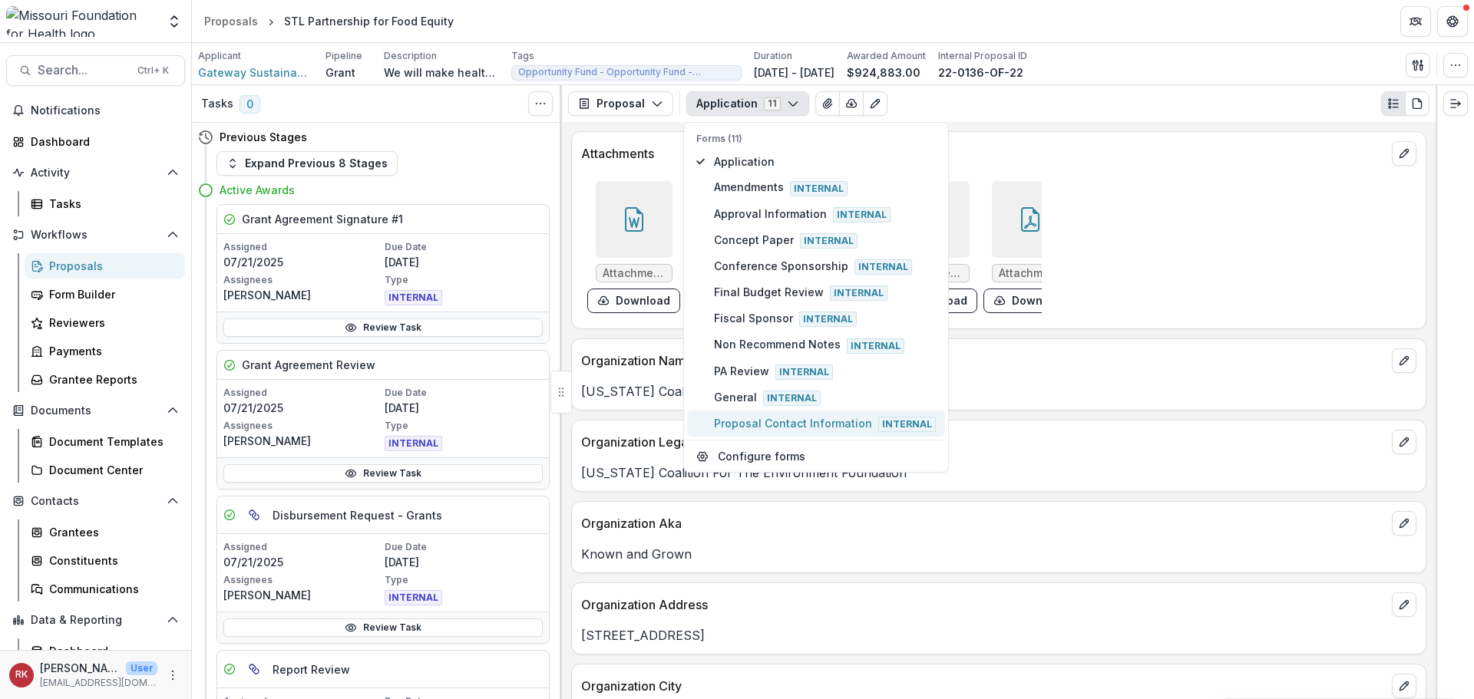
click at [731, 422] on span "Proposal Contact Information Internal" at bounding box center [825, 423] width 222 height 17
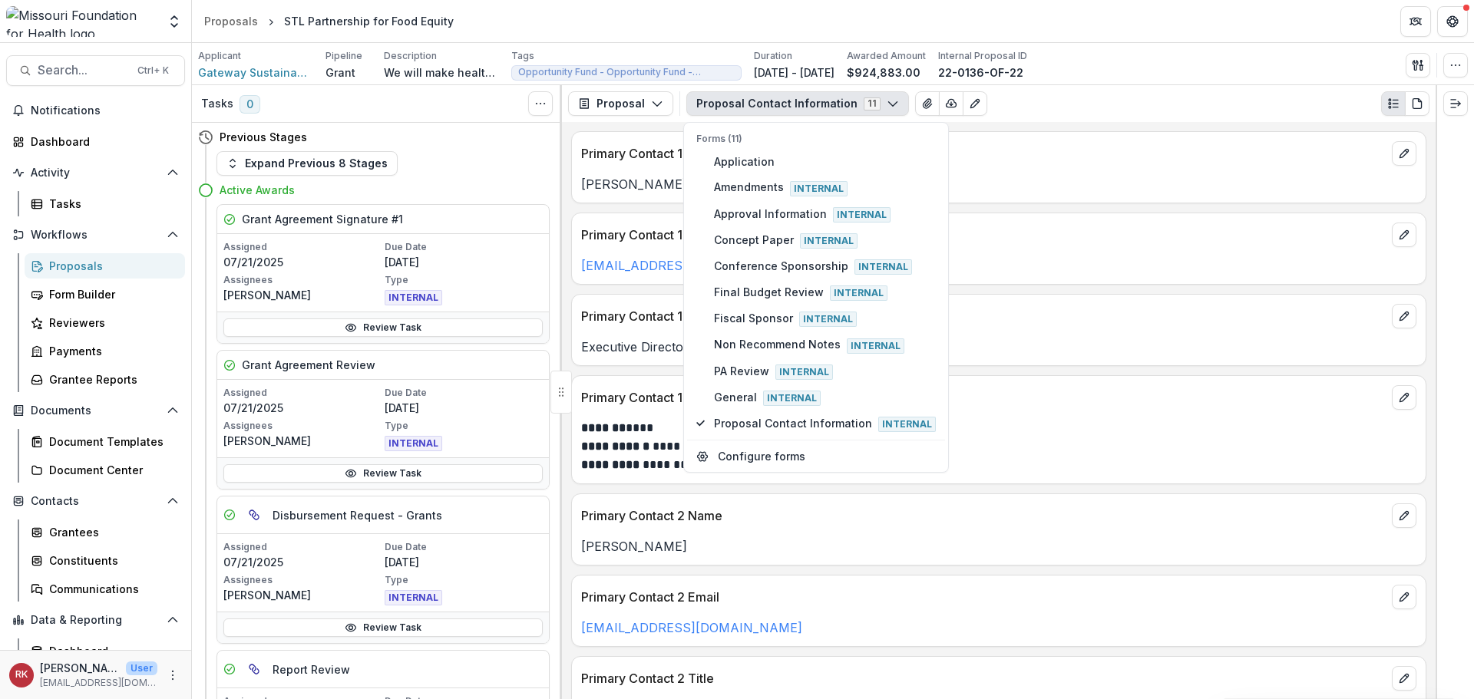
click at [616, 348] on p "Executive Director" at bounding box center [998, 347] width 835 height 18
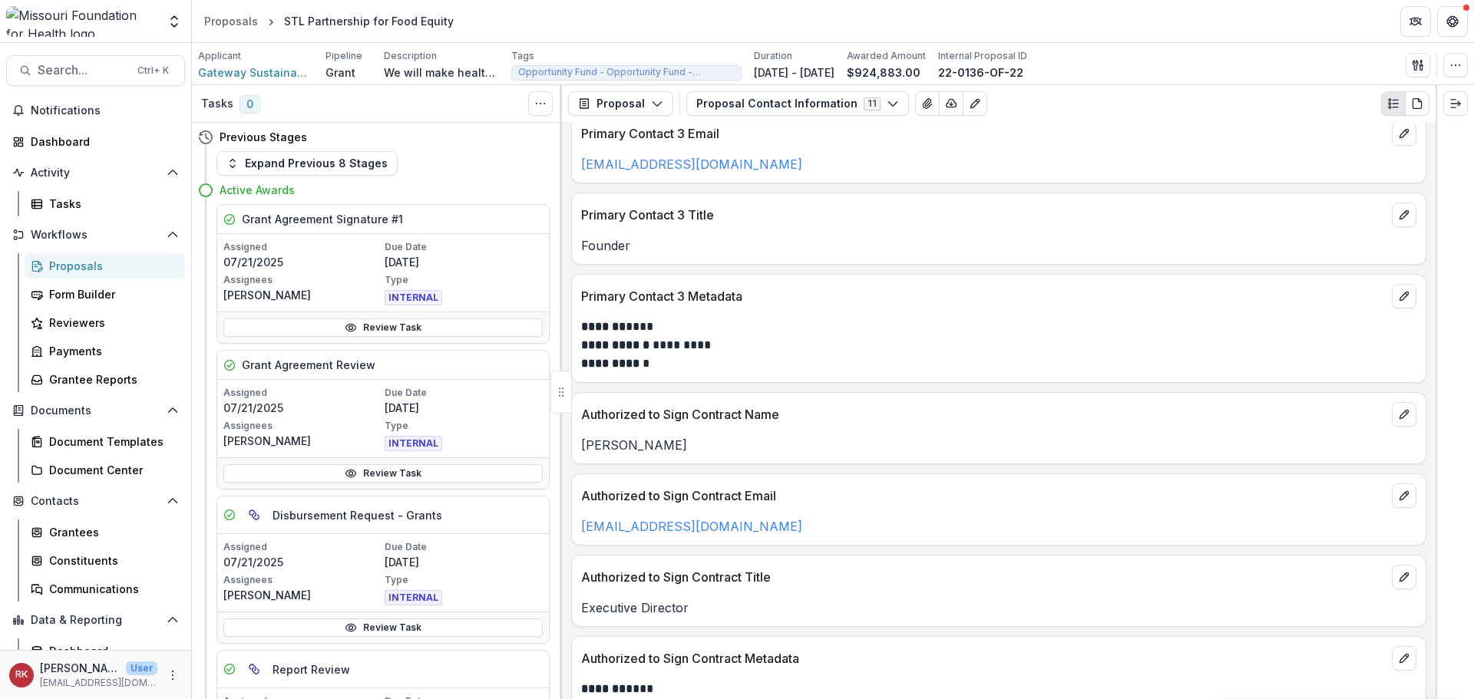
scroll to position [882, 0]
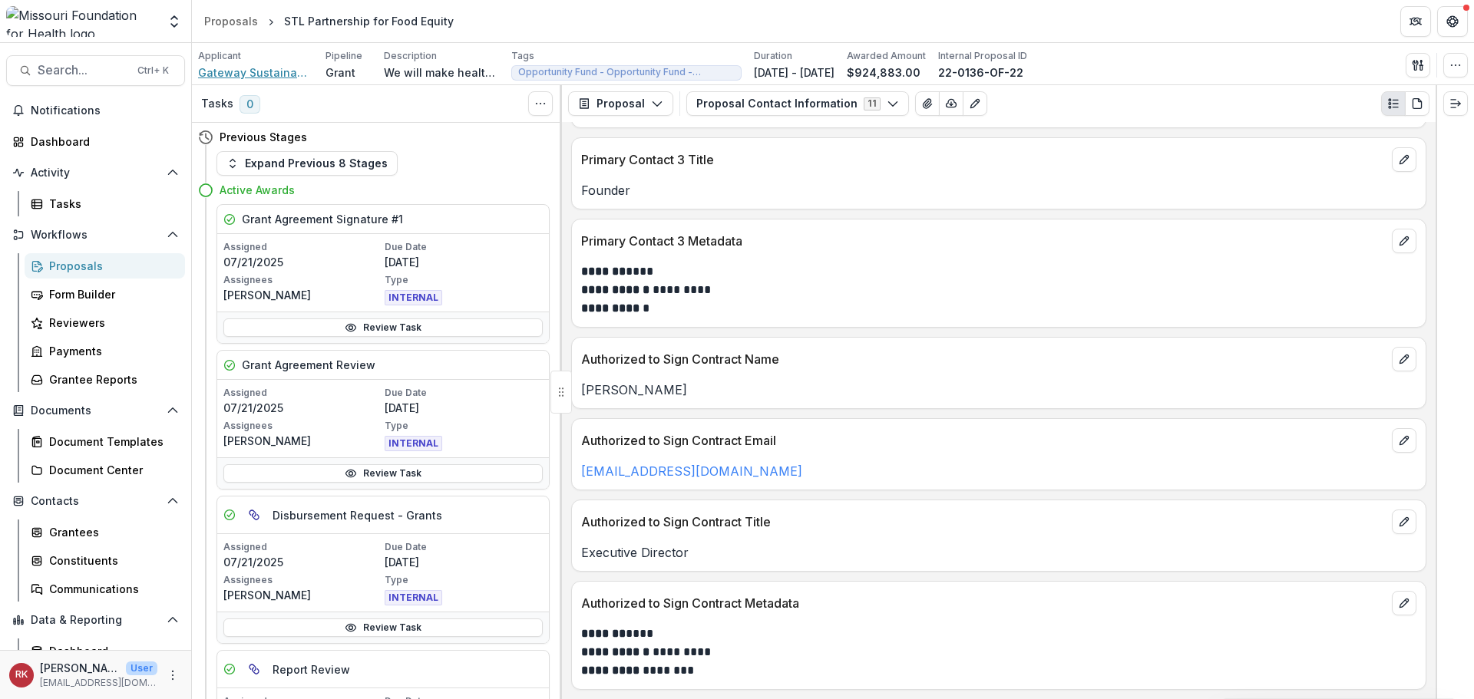
click at [280, 76] on span "Gateway Sustainable Farmers Alliance" at bounding box center [255, 72] width 115 height 16
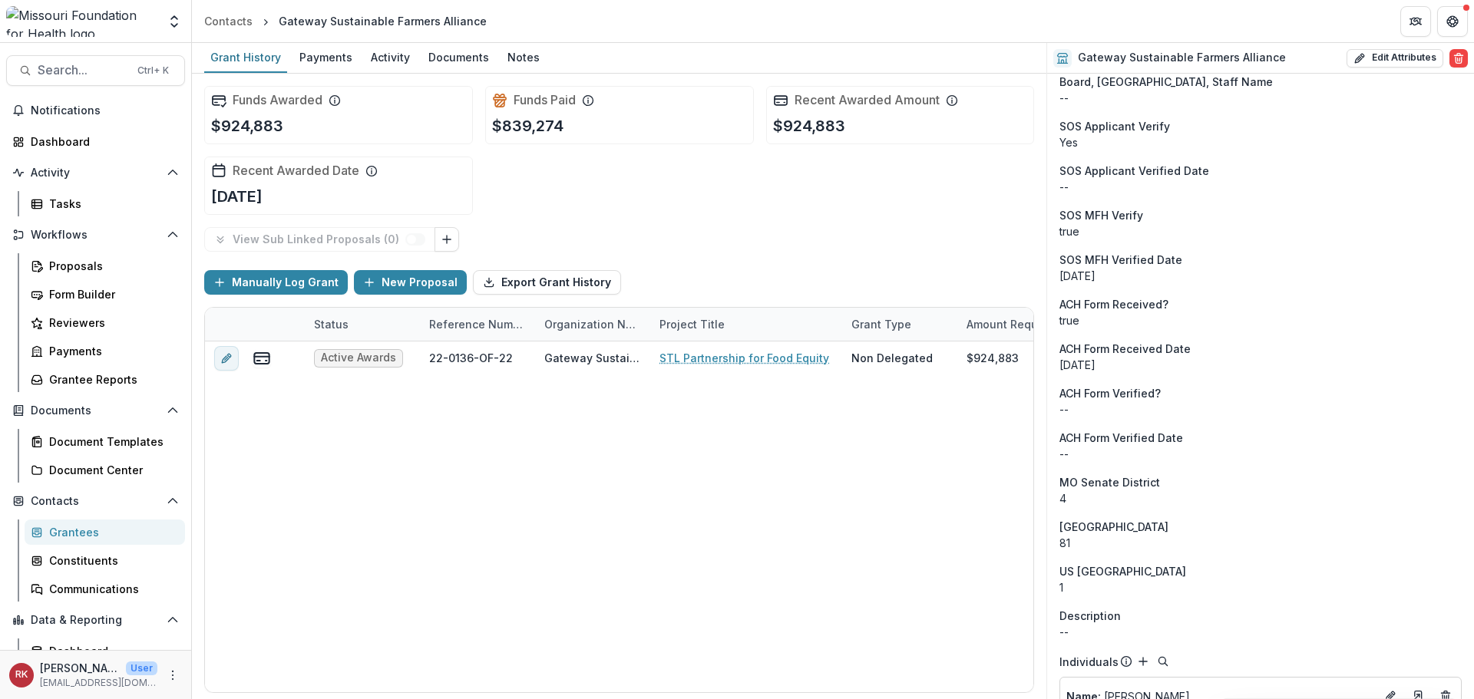
scroll to position [1456, 0]
